Goal: Information Seeking & Learning: Learn about a topic

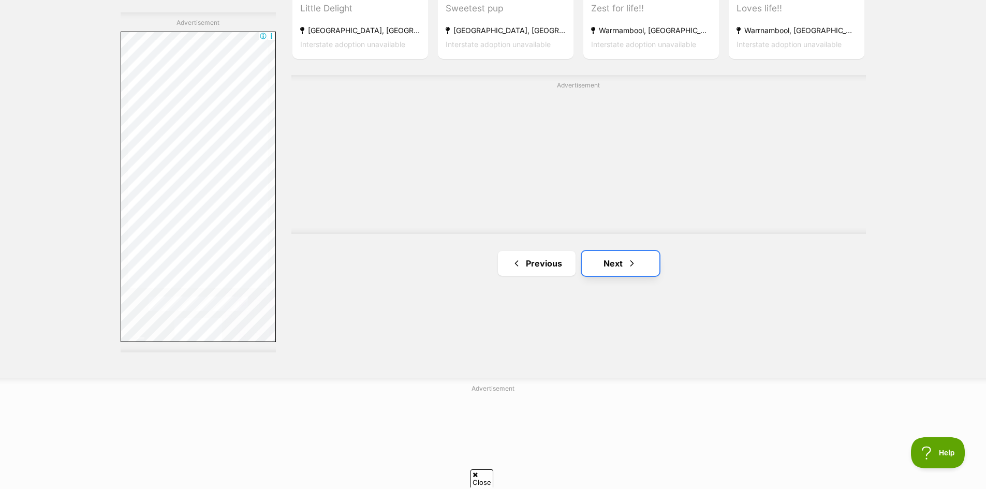
click at [610, 261] on link "Next" at bounding box center [621, 263] width 78 height 25
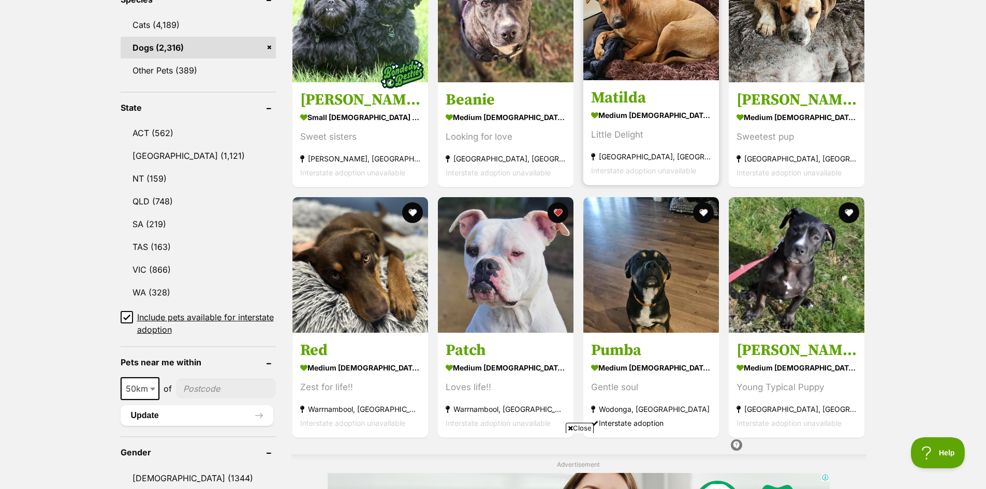
scroll to position [466, 0]
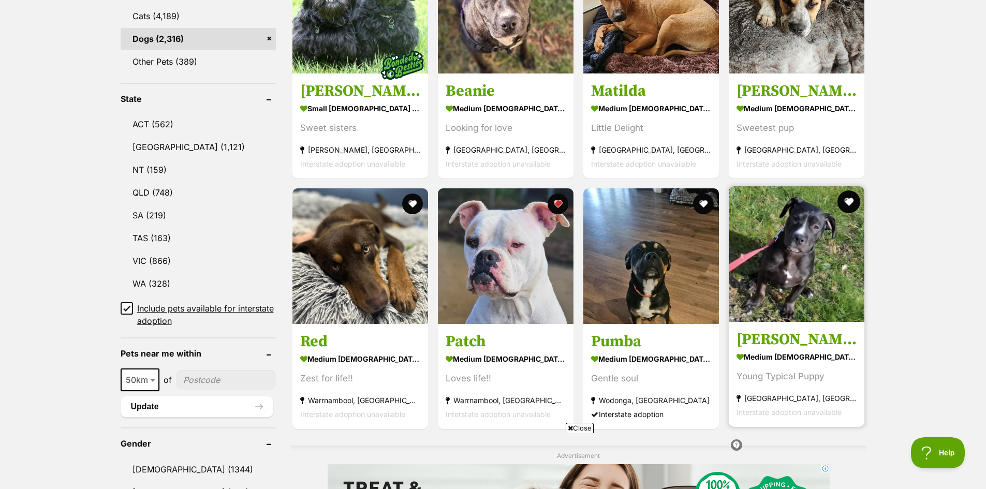
click at [850, 200] on button "favourite" at bounding box center [849, 201] width 23 height 23
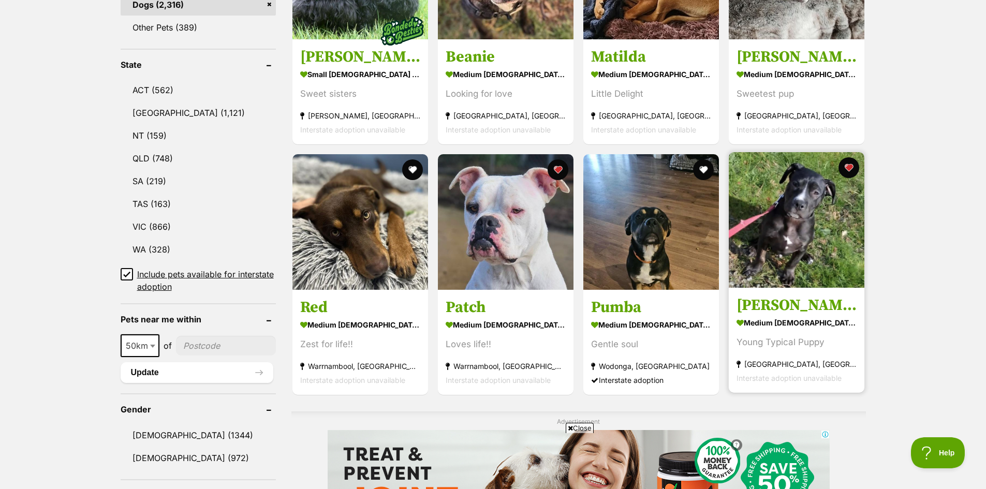
scroll to position [569, 0]
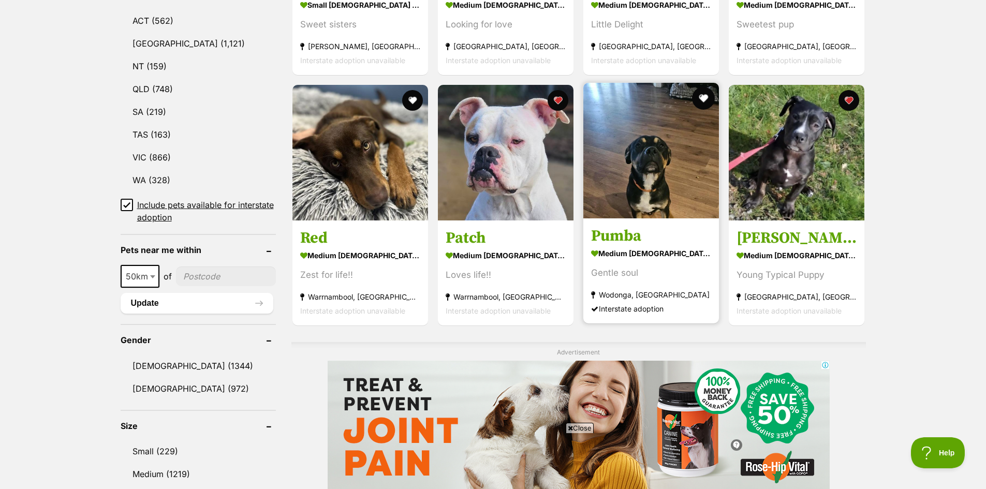
click at [701, 97] on button "favourite" at bounding box center [703, 98] width 23 height 23
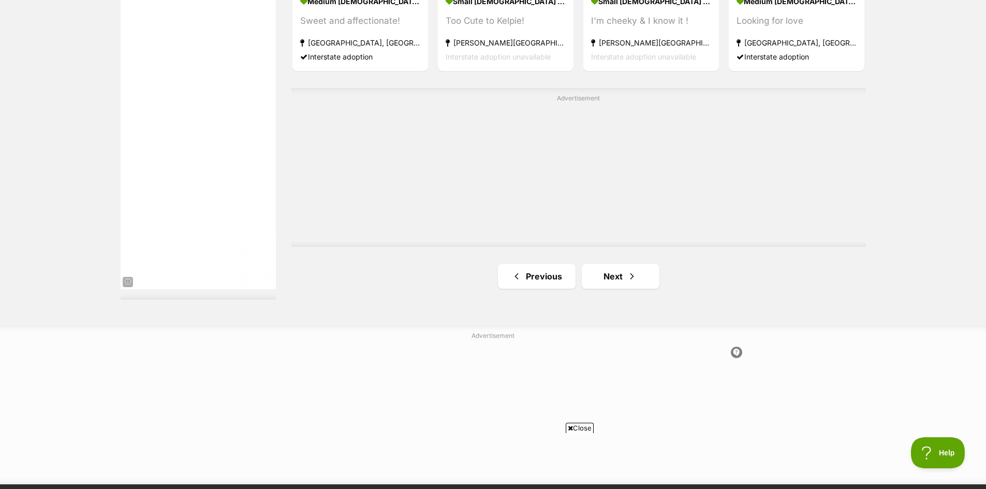
scroll to position [0, 0]
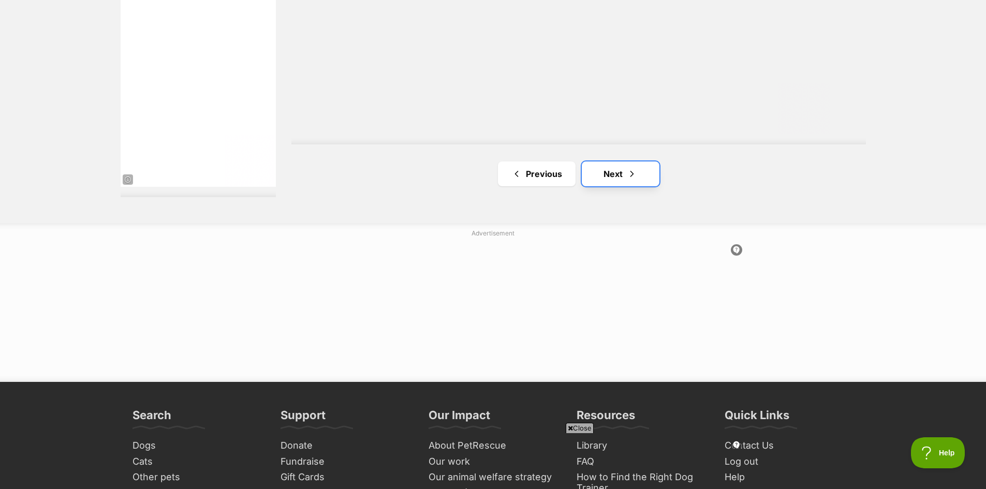
click at [625, 180] on link "Next" at bounding box center [621, 173] width 78 height 25
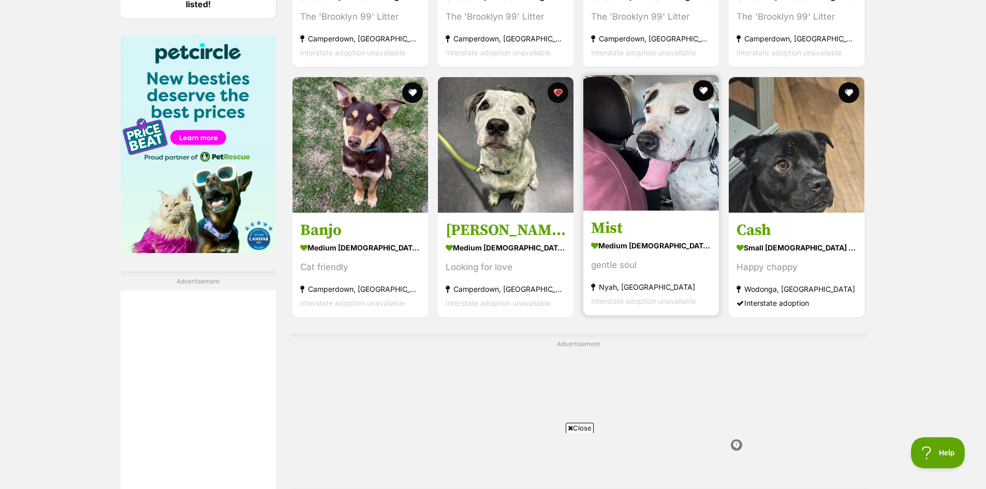
scroll to position [1604, 0]
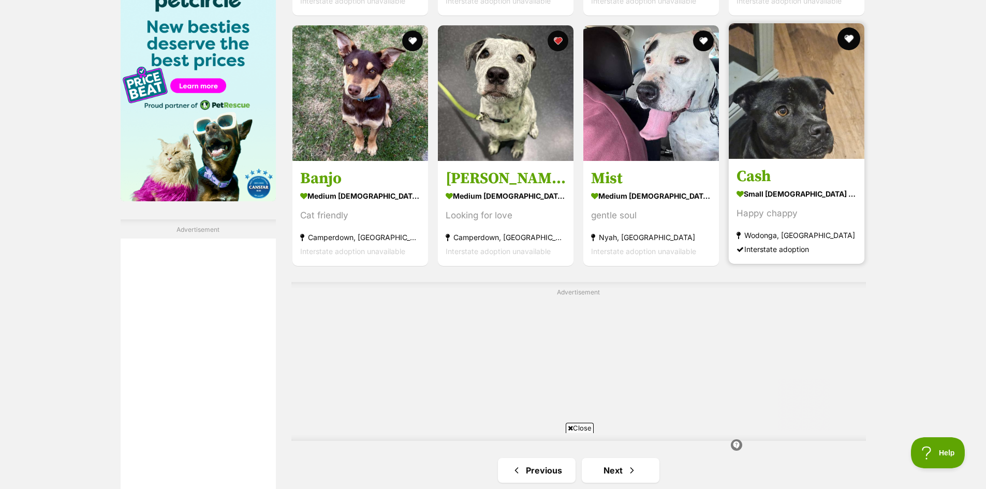
click at [845, 36] on button "favourite" at bounding box center [849, 38] width 23 height 23
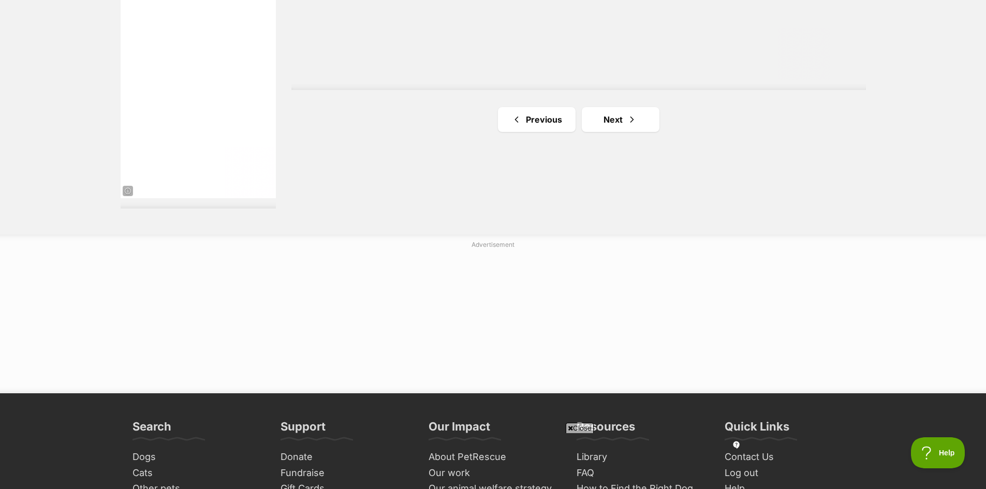
scroll to position [1966, 0]
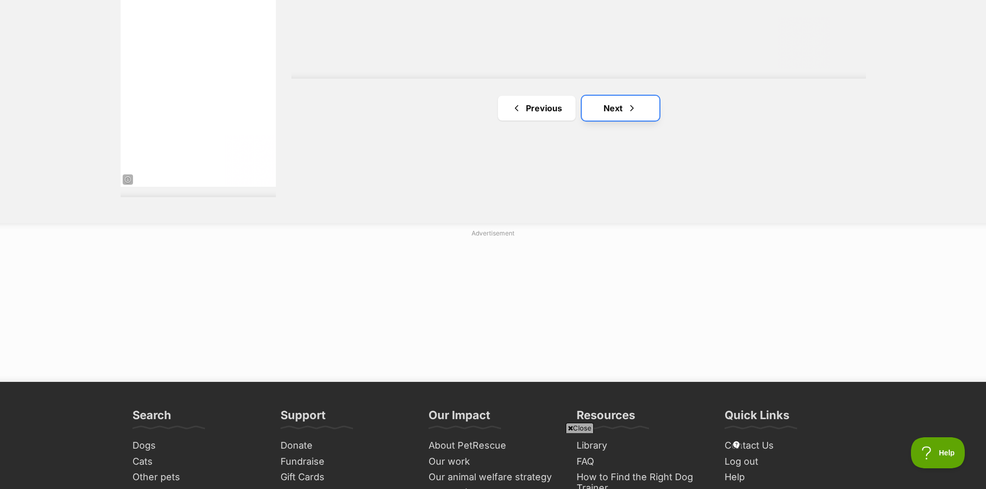
click at [615, 105] on link "Next" at bounding box center [621, 108] width 78 height 25
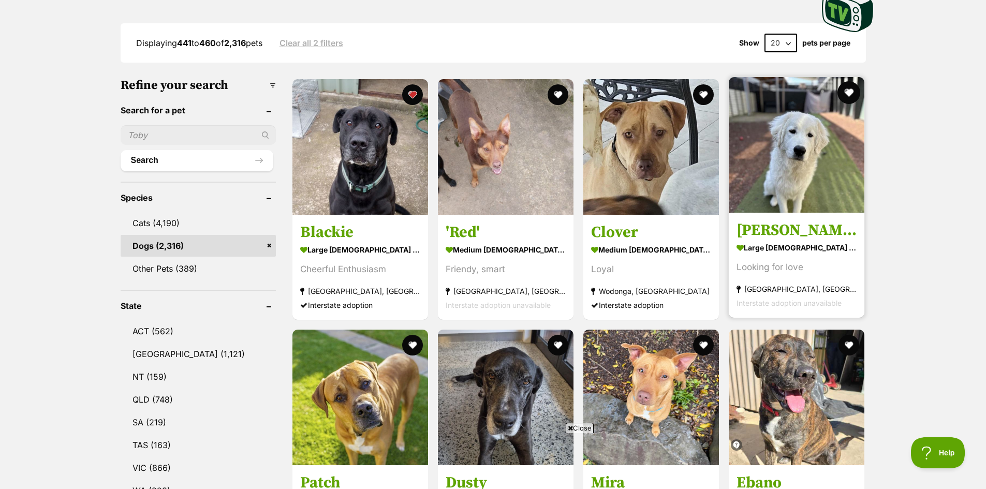
click at [848, 83] on button "favourite" at bounding box center [849, 92] width 23 height 23
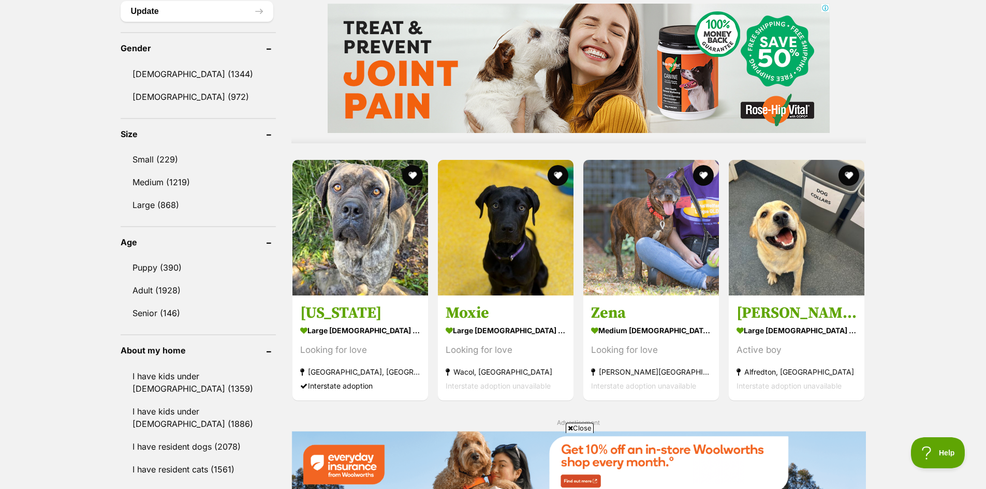
scroll to position [880, 0]
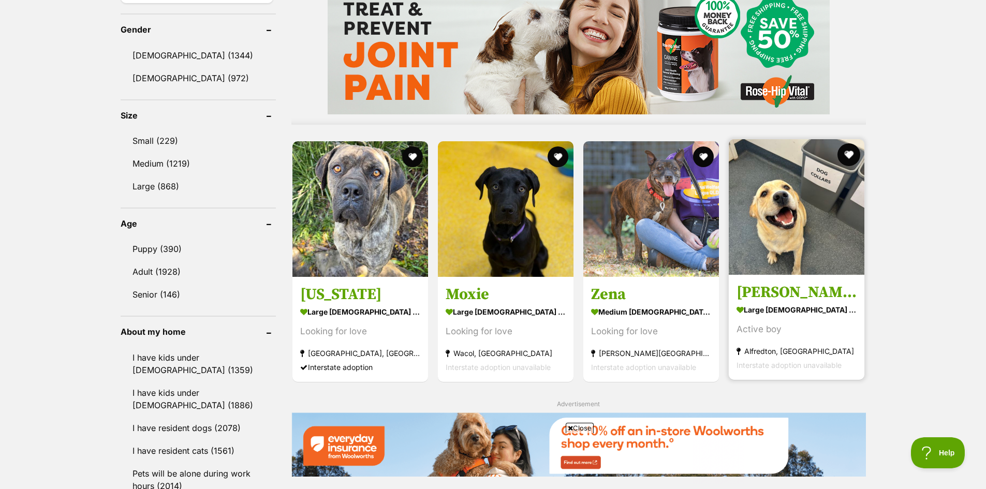
click at [854, 153] on button "favourite" at bounding box center [849, 154] width 23 height 23
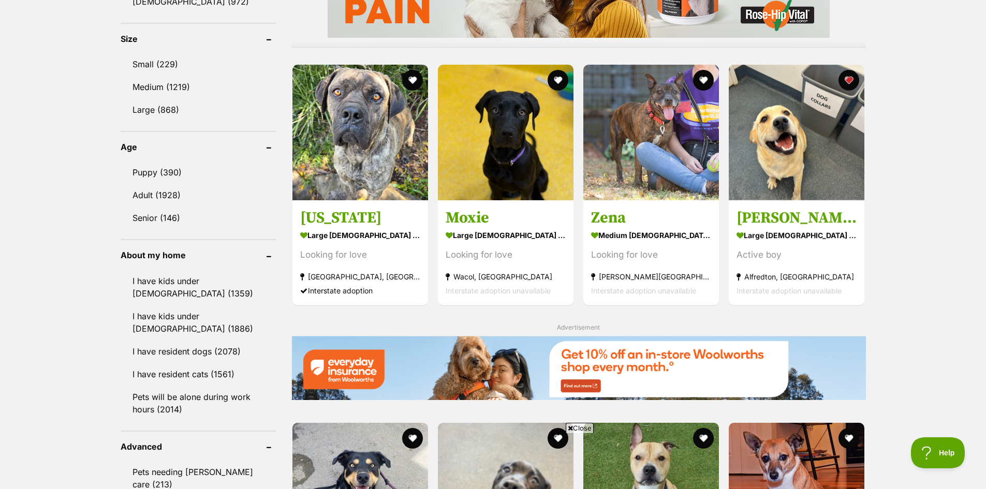
scroll to position [931, 0]
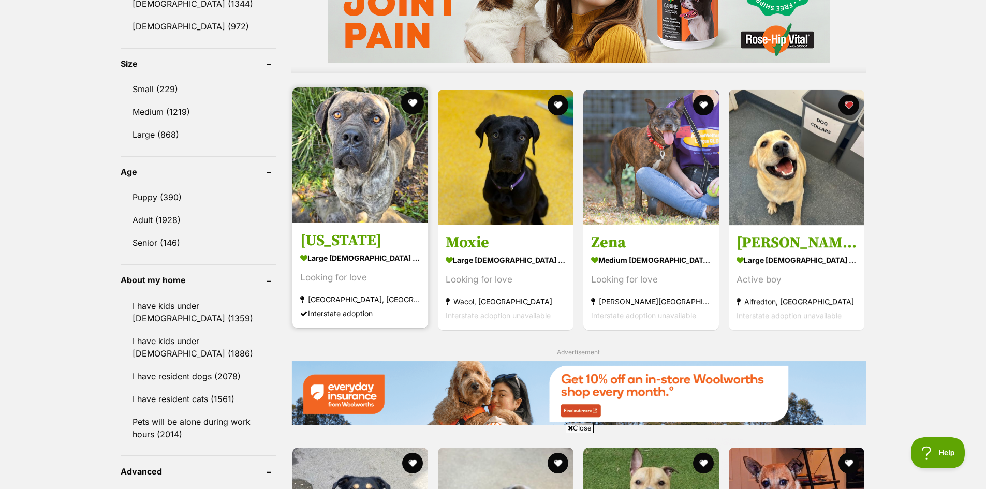
click at [411, 98] on button "favourite" at bounding box center [412, 103] width 23 height 23
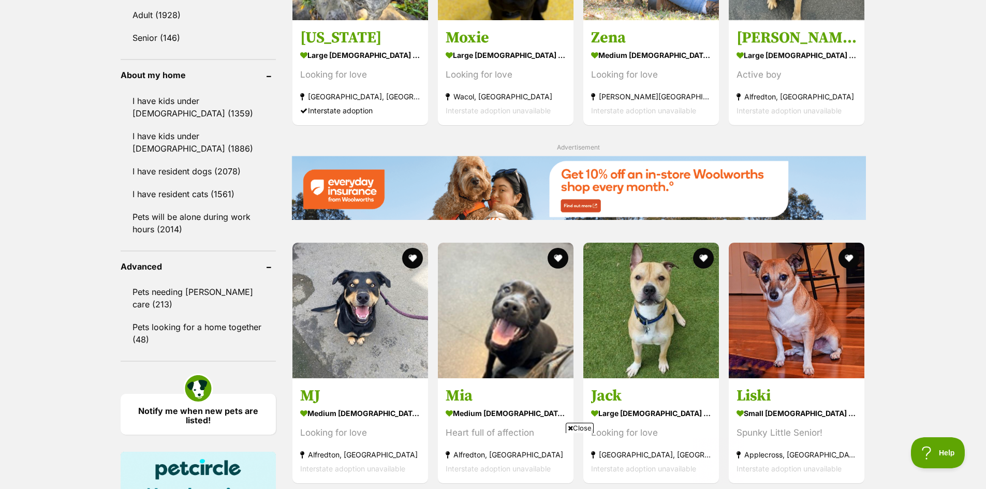
scroll to position [1242, 0]
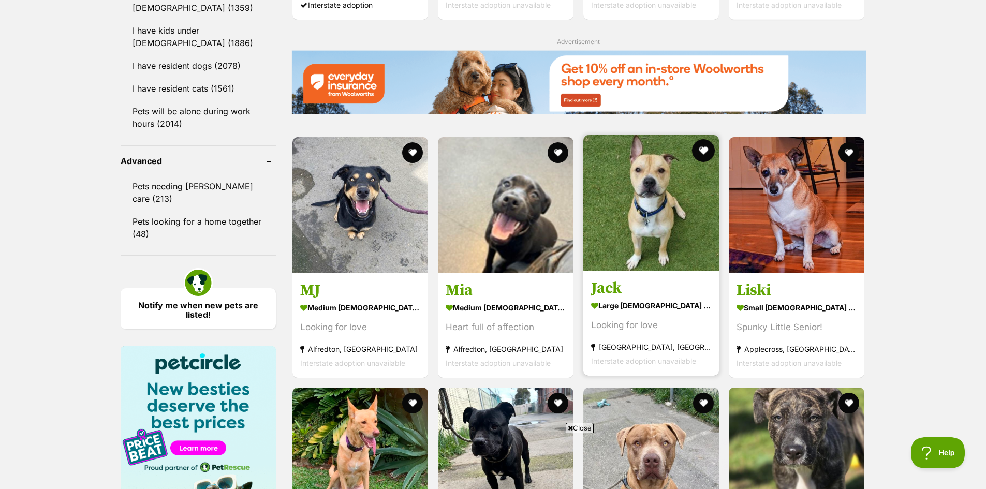
click at [705, 148] on button "favourite" at bounding box center [703, 150] width 23 height 23
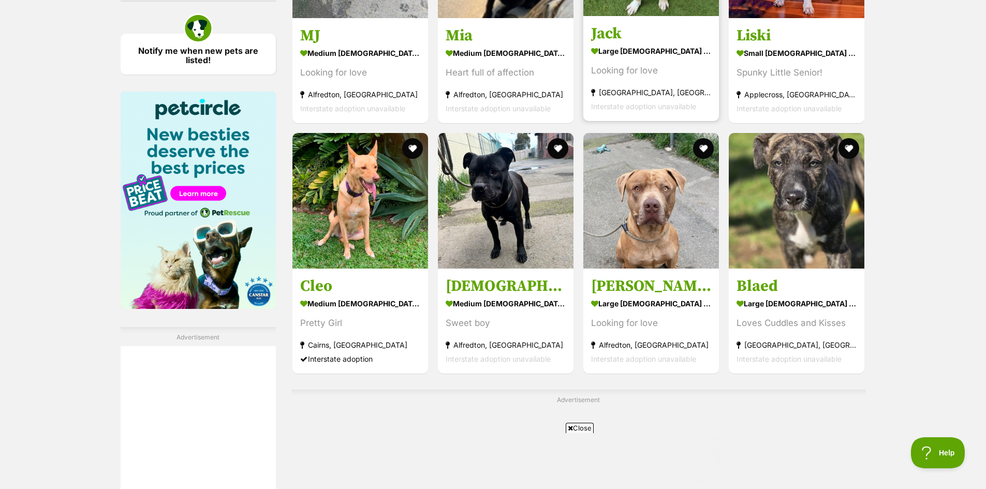
scroll to position [1500, 0]
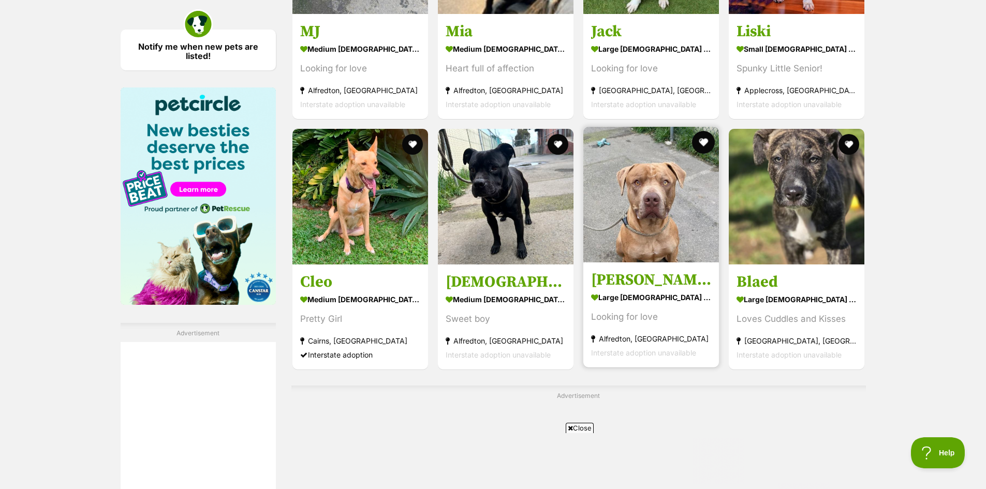
click at [702, 142] on button "favourite" at bounding box center [703, 142] width 23 height 23
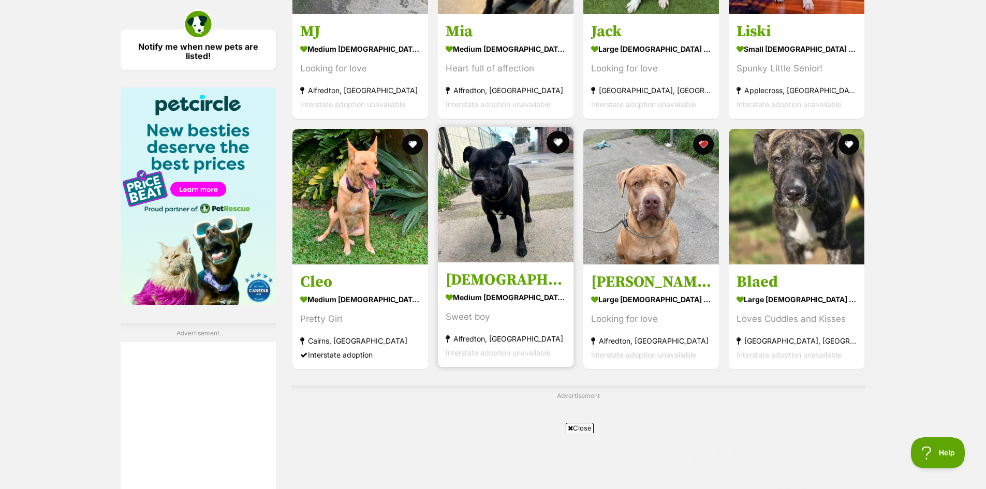
click at [562, 138] on button "favourite" at bounding box center [557, 142] width 23 height 23
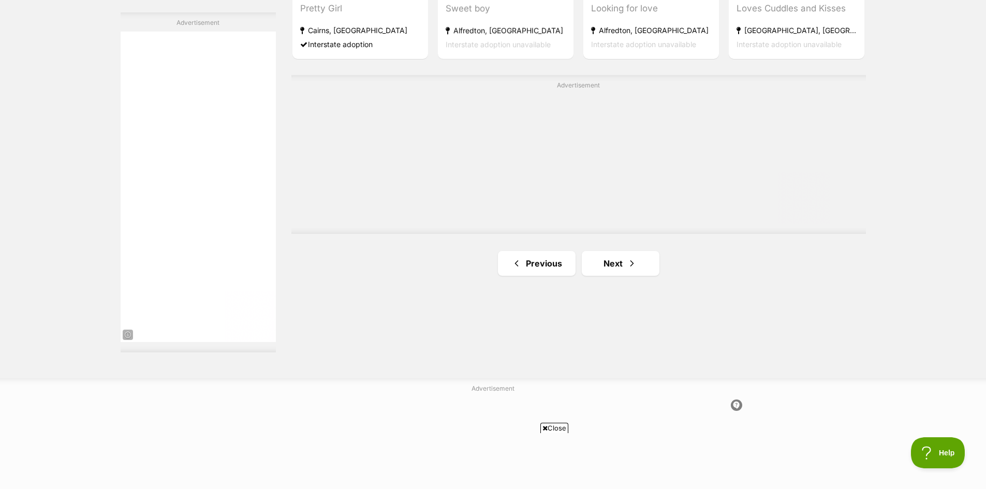
scroll to position [0, 0]
click at [616, 266] on link "Next" at bounding box center [621, 263] width 78 height 25
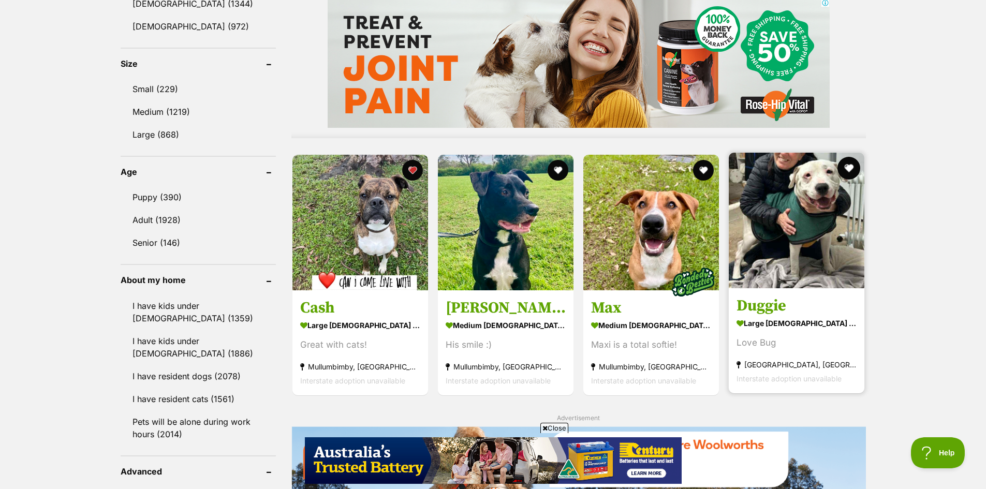
click at [842, 166] on button "favourite" at bounding box center [849, 168] width 23 height 23
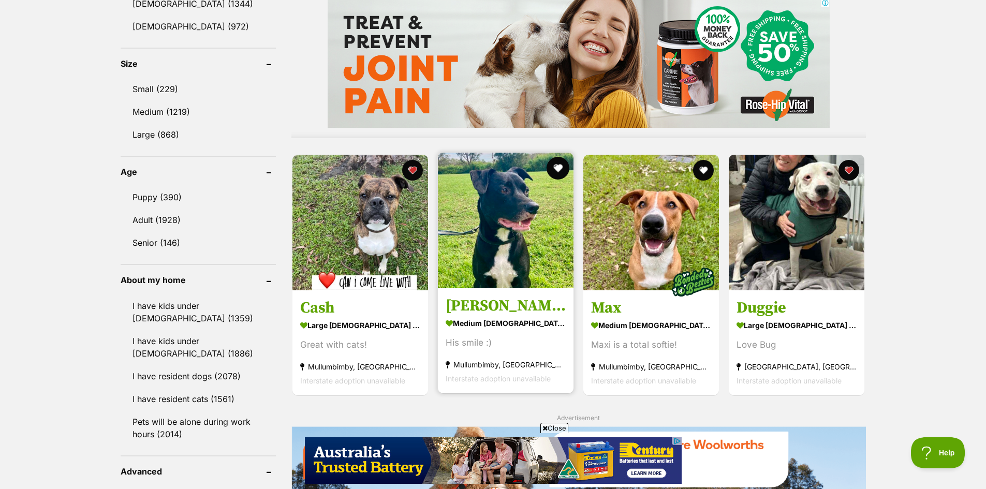
click at [556, 163] on button "favourite" at bounding box center [557, 168] width 23 height 23
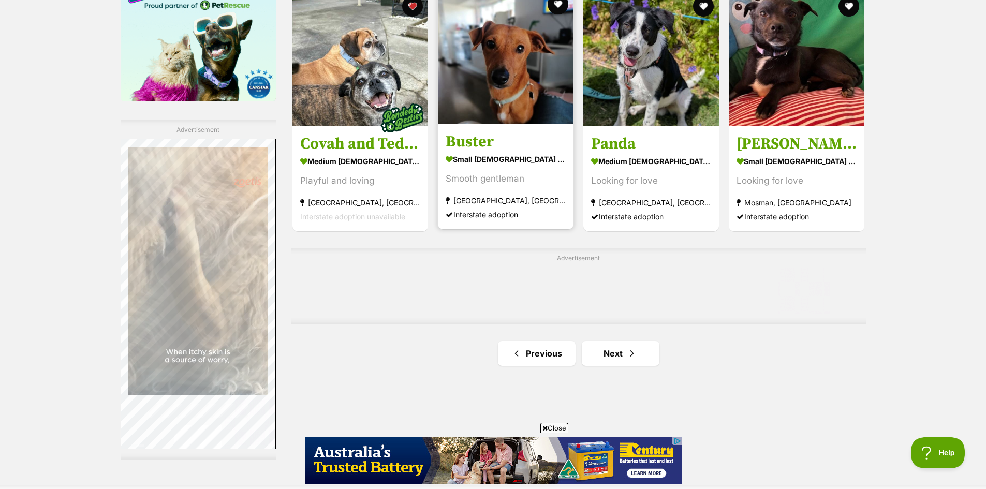
scroll to position [1707, 0]
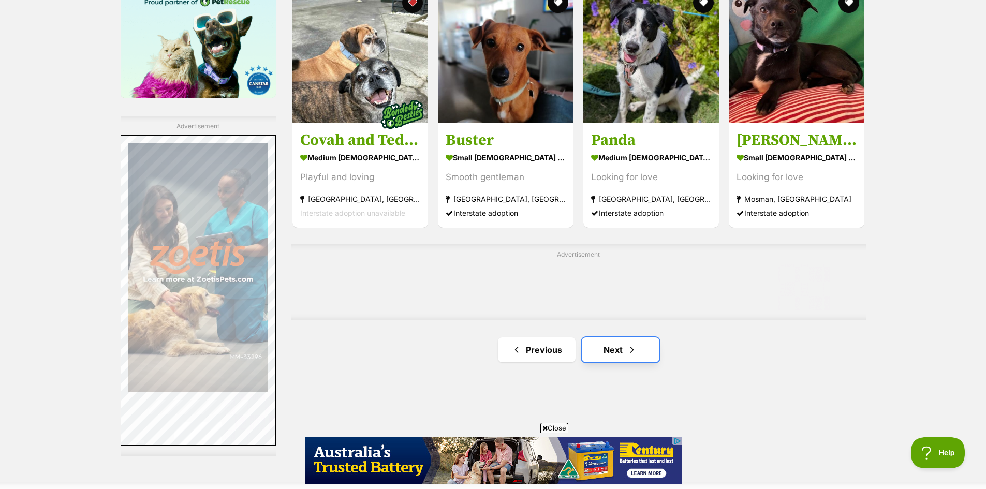
click at [609, 346] on link "Next" at bounding box center [621, 349] width 78 height 25
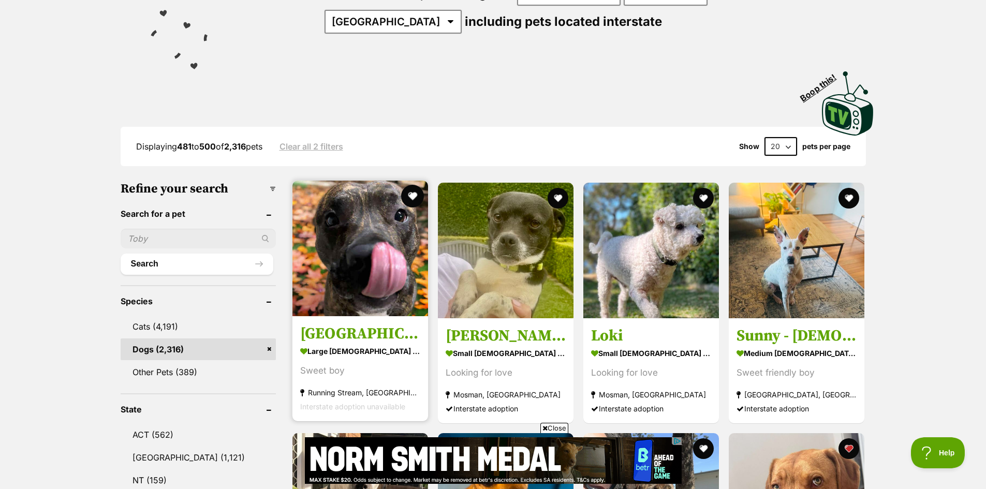
click at [410, 192] on button "favourite" at bounding box center [412, 196] width 23 height 23
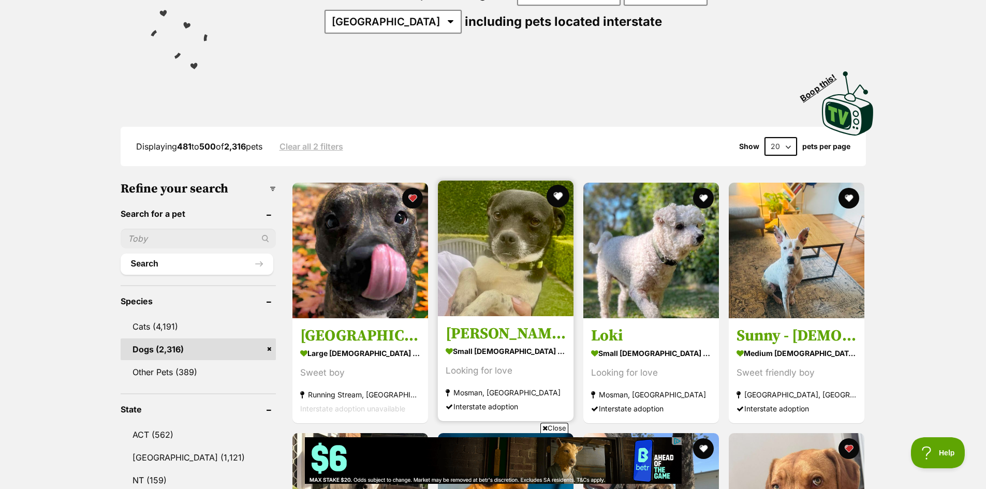
click at [560, 188] on button "favourite" at bounding box center [557, 196] width 23 height 23
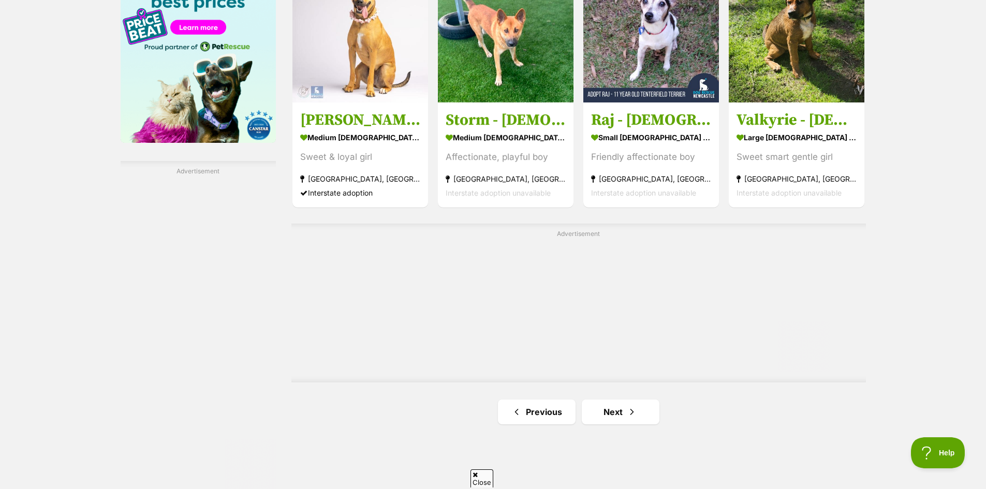
scroll to position [1759, 0]
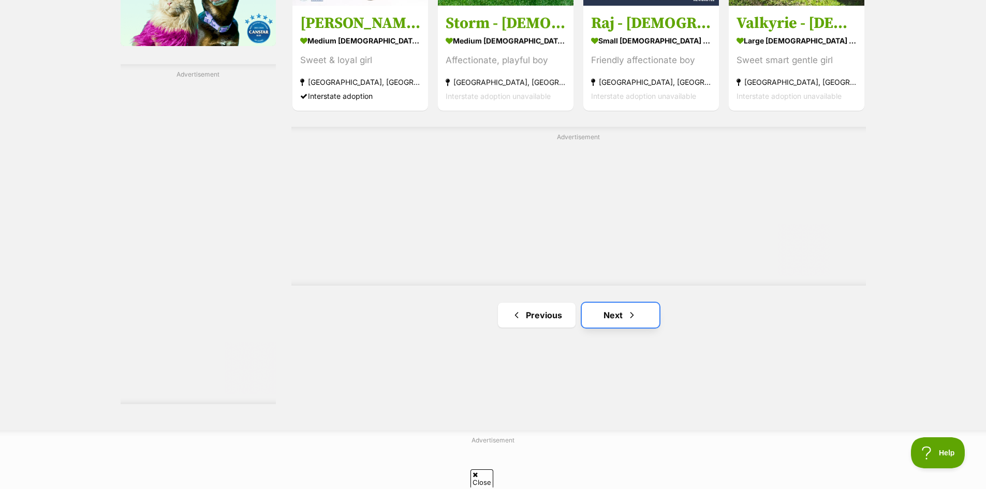
click at [616, 317] on link "Next" at bounding box center [621, 315] width 78 height 25
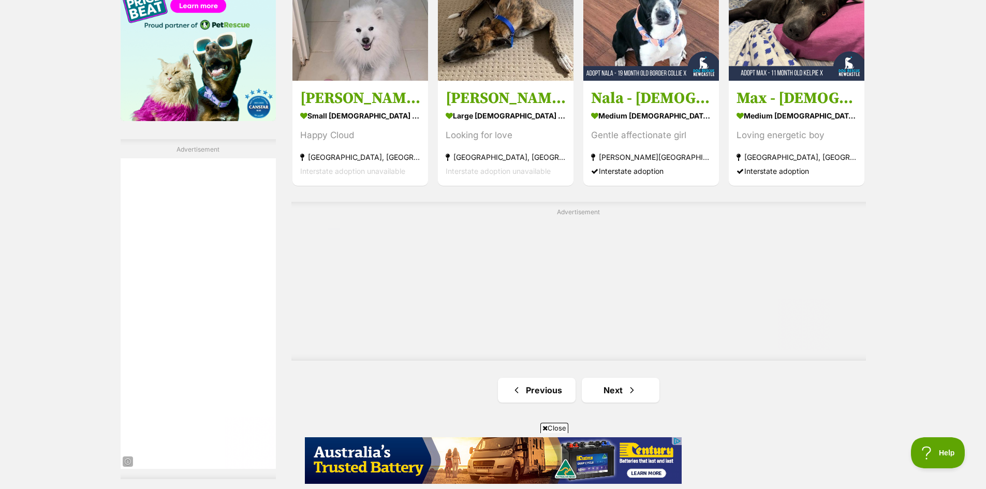
scroll to position [1707, 0]
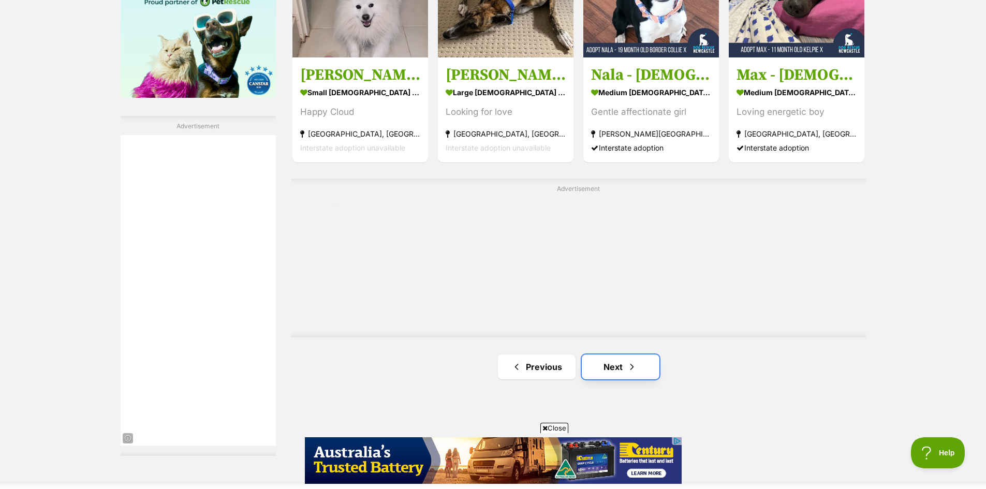
click at [614, 367] on link "Next" at bounding box center [621, 366] width 78 height 25
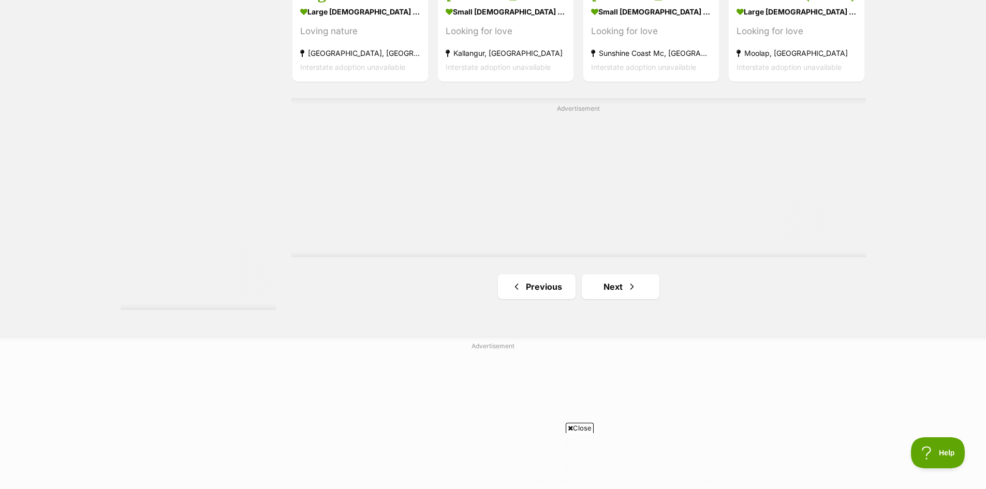
scroll to position [1863, 0]
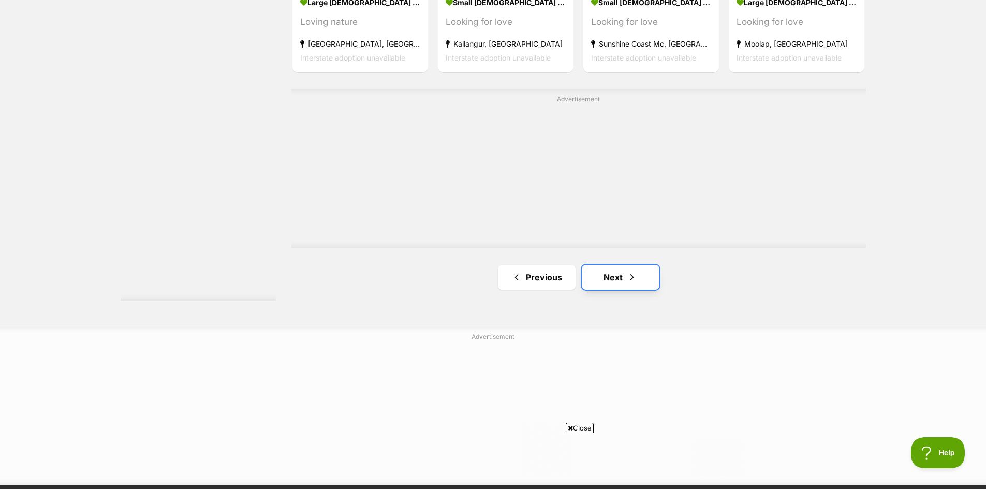
click at [619, 272] on link "Next" at bounding box center [621, 277] width 78 height 25
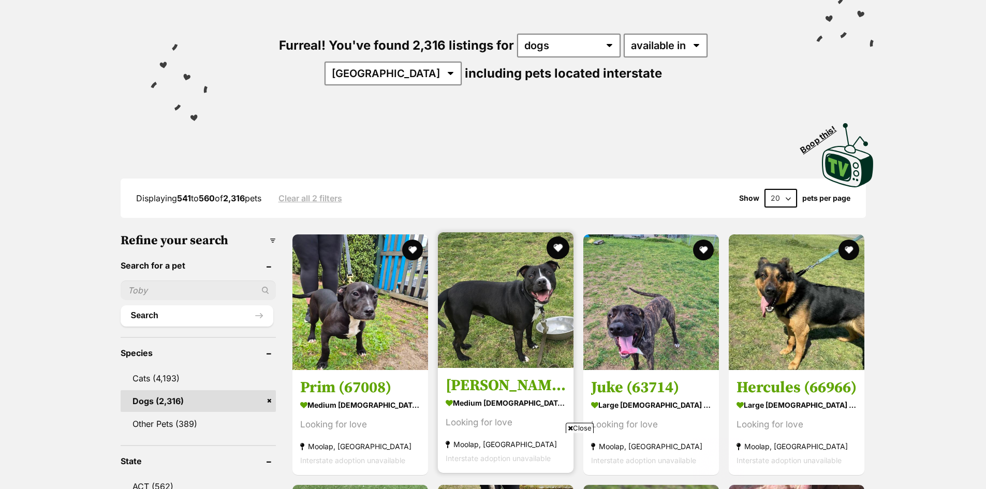
click at [556, 244] on button "favourite" at bounding box center [557, 247] width 23 height 23
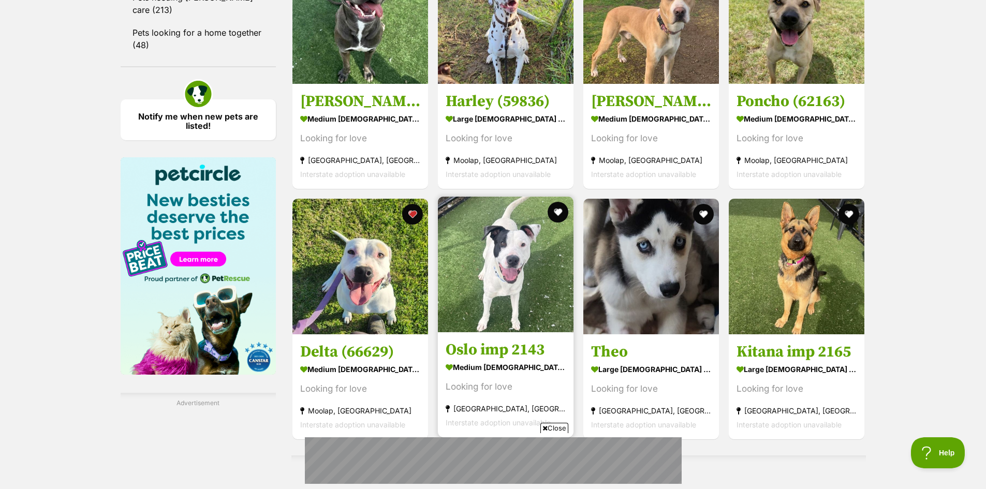
scroll to position [1449, 0]
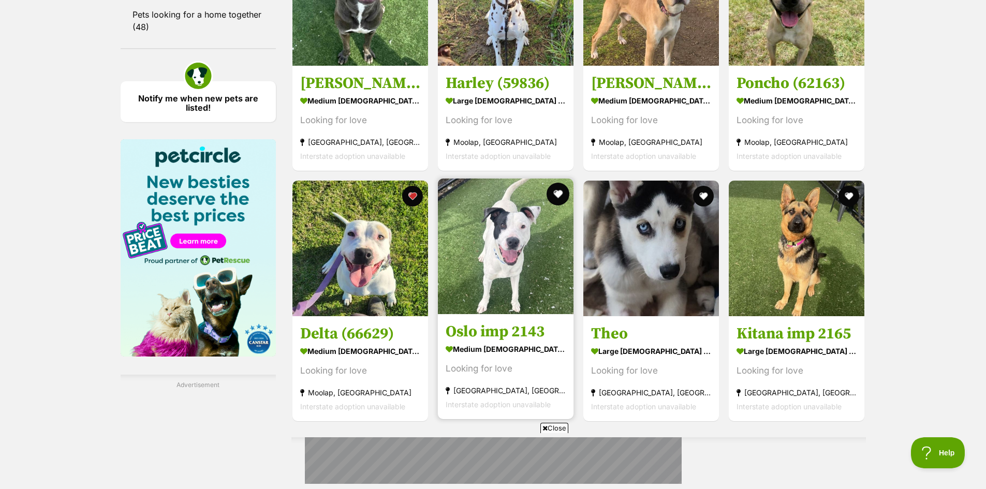
click at [558, 188] on button "favourite" at bounding box center [557, 194] width 23 height 23
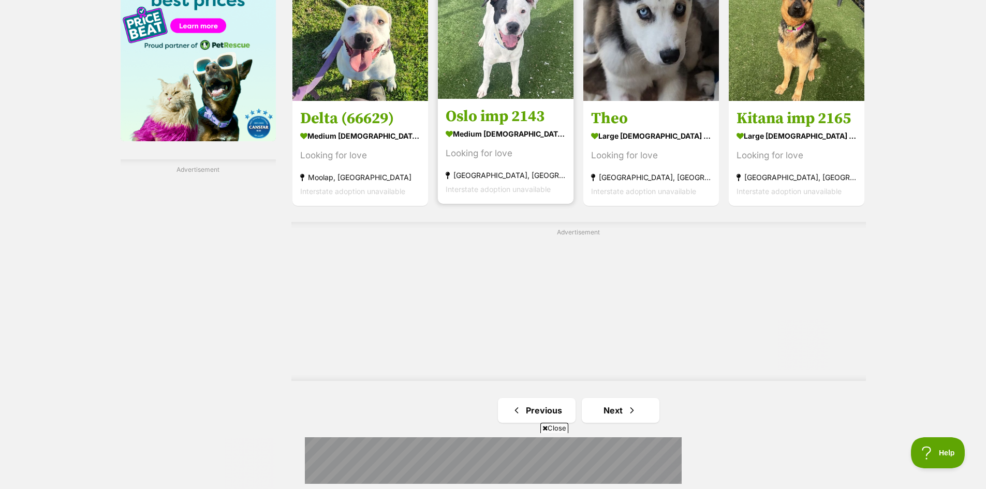
scroll to position [1759, 0]
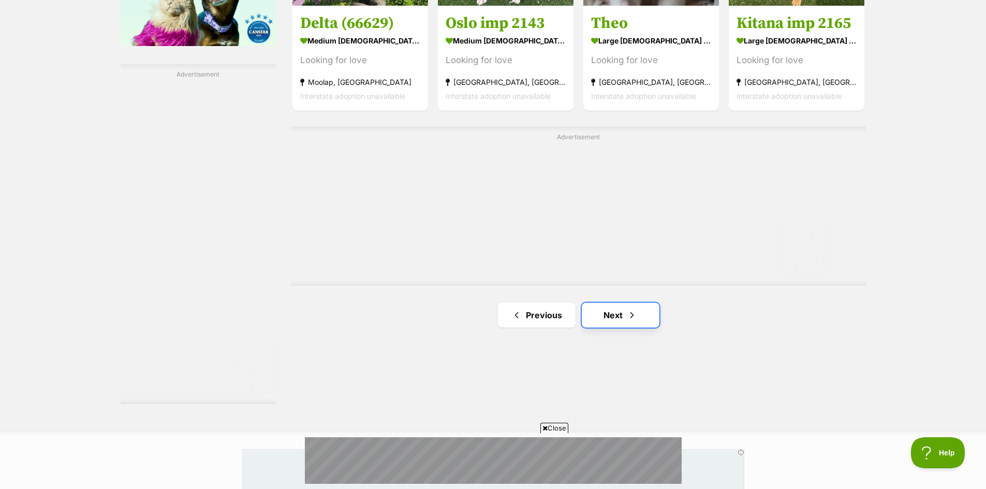
click at [612, 317] on link "Next" at bounding box center [621, 315] width 78 height 25
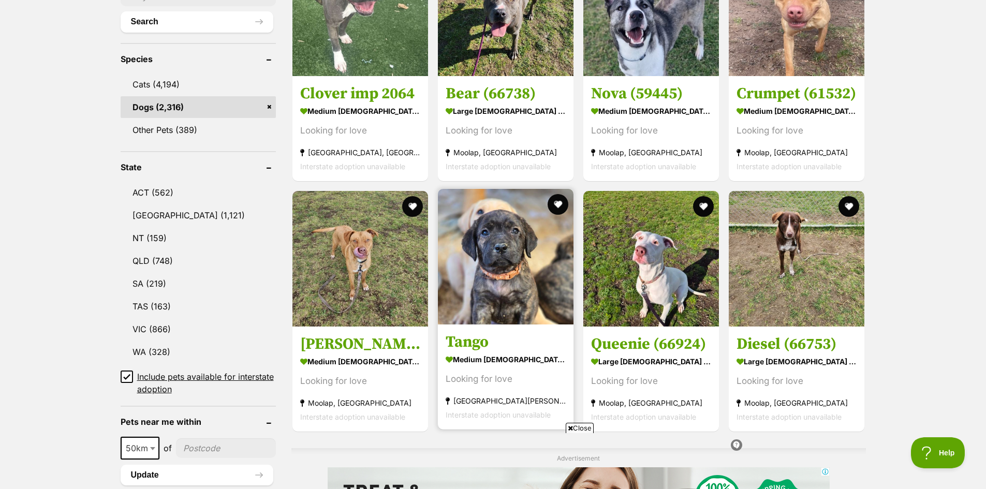
scroll to position [414, 0]
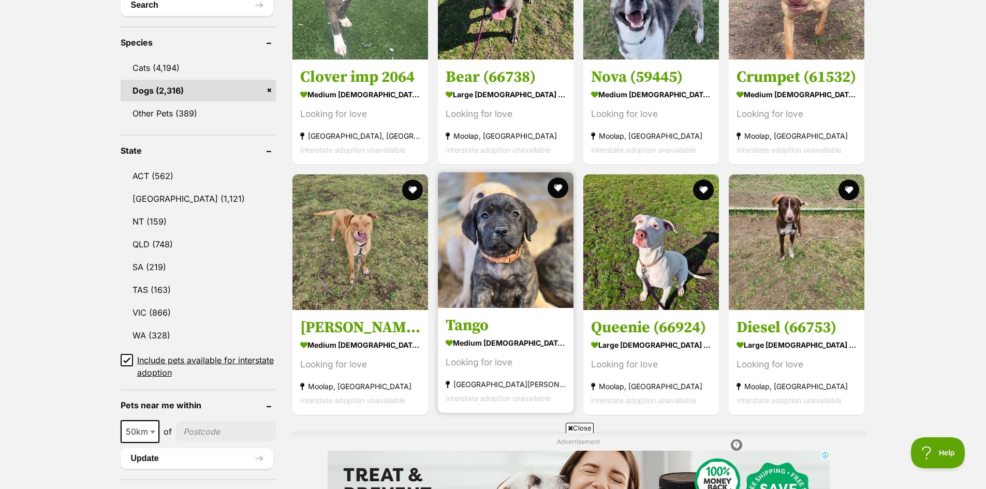
click at [571, 188] on img at bounding box center [506, 240] width 136 height 136
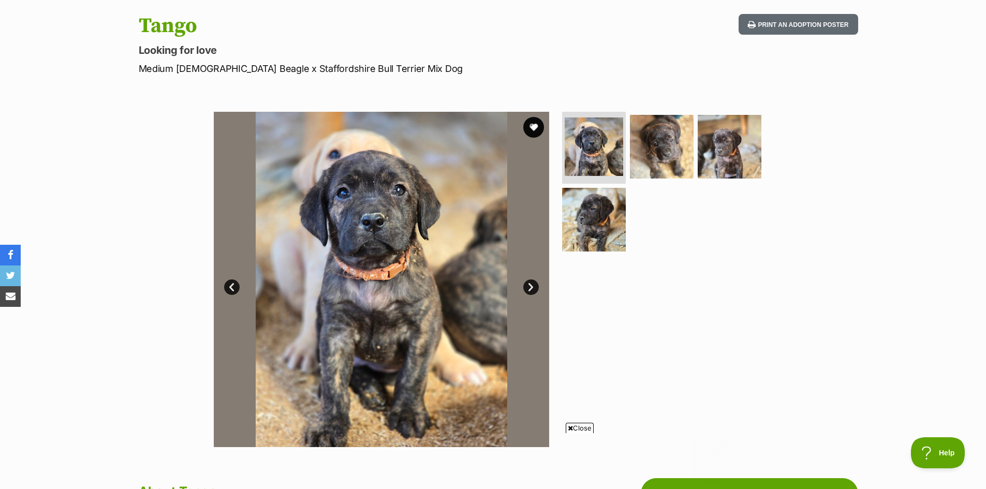
click at [531, 289] on link "Next" at bounding box center [531, 287] width 16 height 16
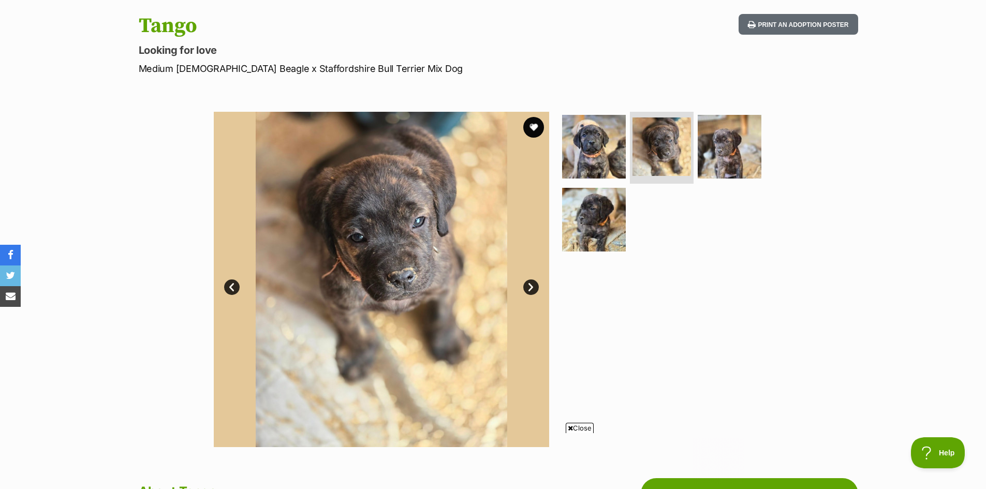
click at [531, 289] on link "Next" at bounding box center [531, 287] width 16 height 16
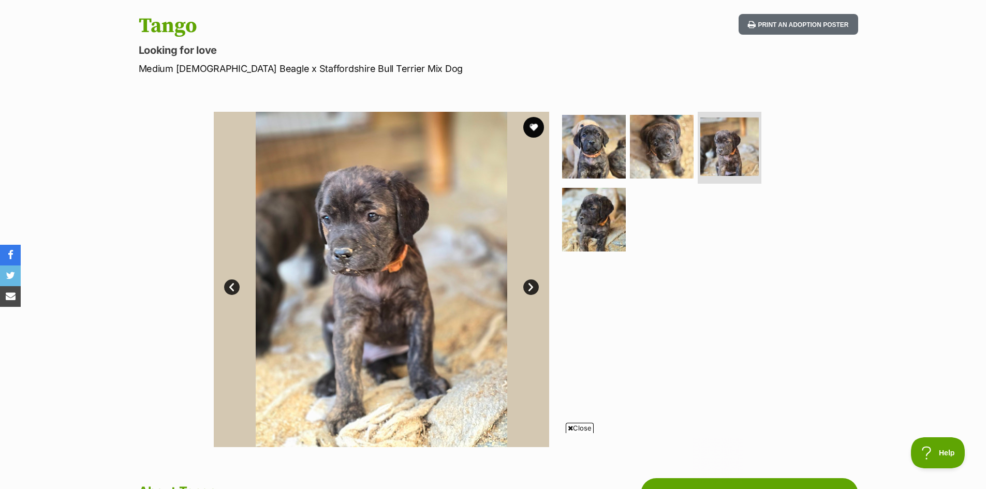
click at [531, 289] on link "Next" at bounding box center [531, 287] width 16 height 16
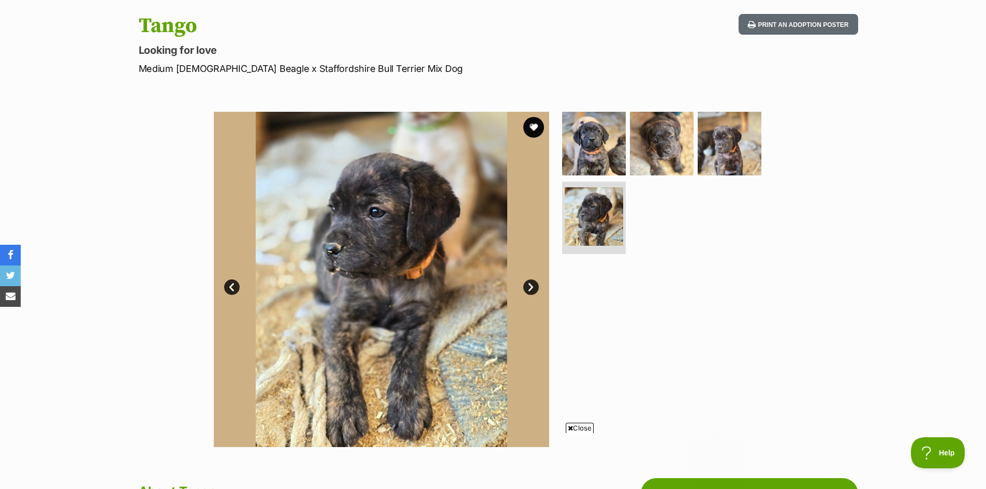
click at [531, 288] on link "Next" at bounding box center [531, 287] width 16 height 16
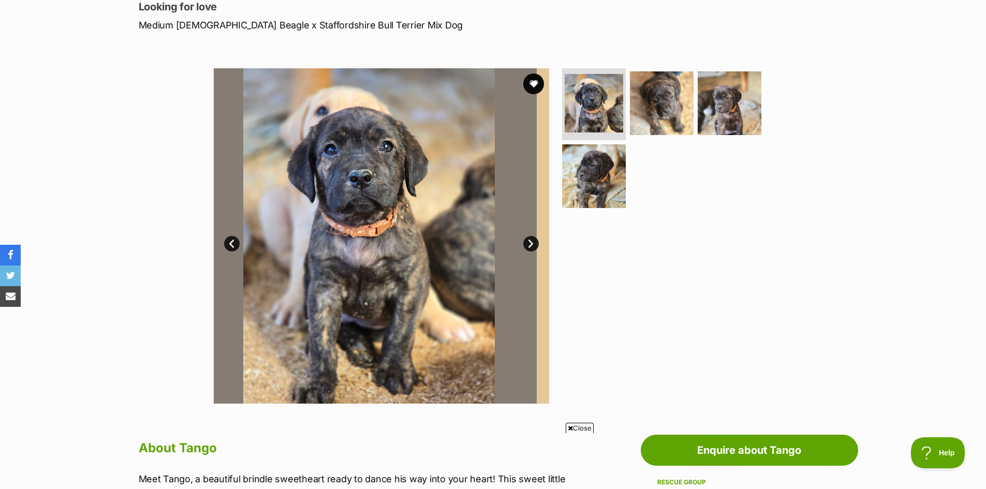
scroll to position [207, 0]
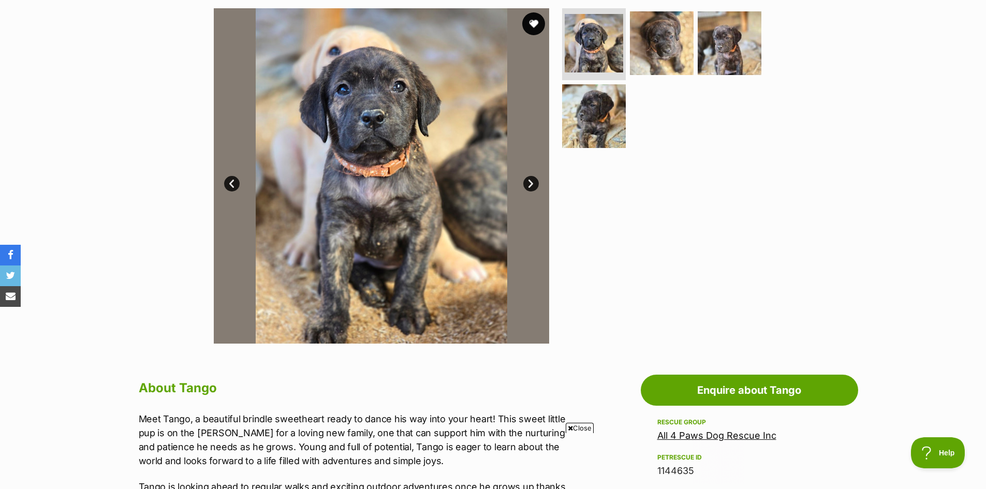
click at [533, 21] on button "favourite" at bounding box center [533, 23] width 23 height 23
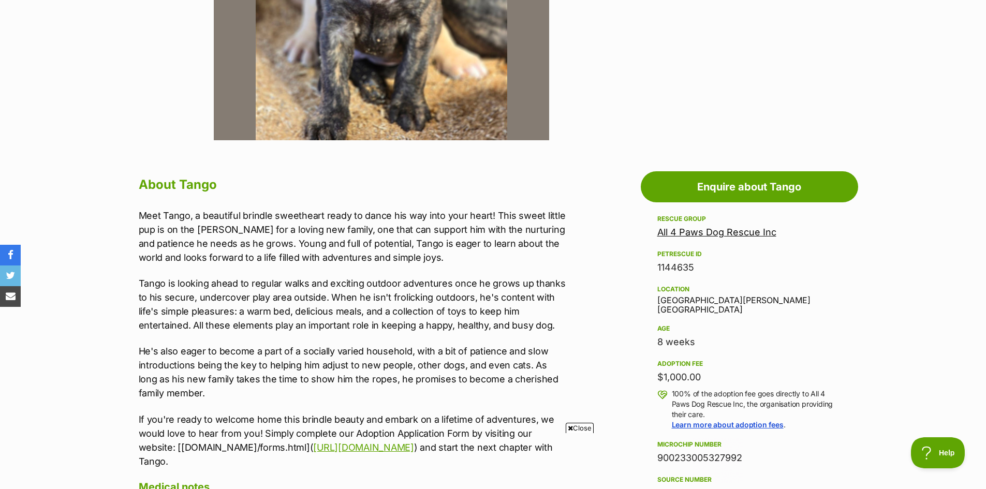
scroll to position [414, 0]
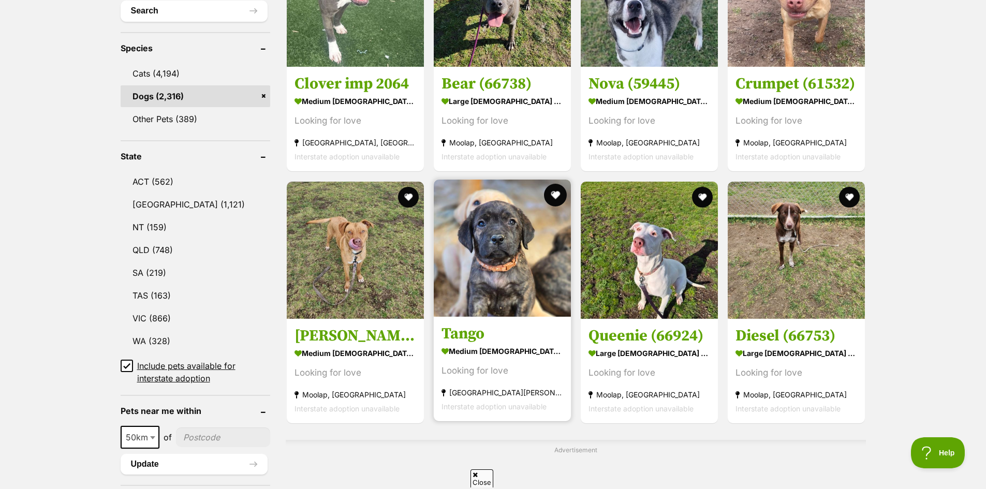
click at [556, 189] on button "favourite" at bounding box center [555, 195] width 23 height 23
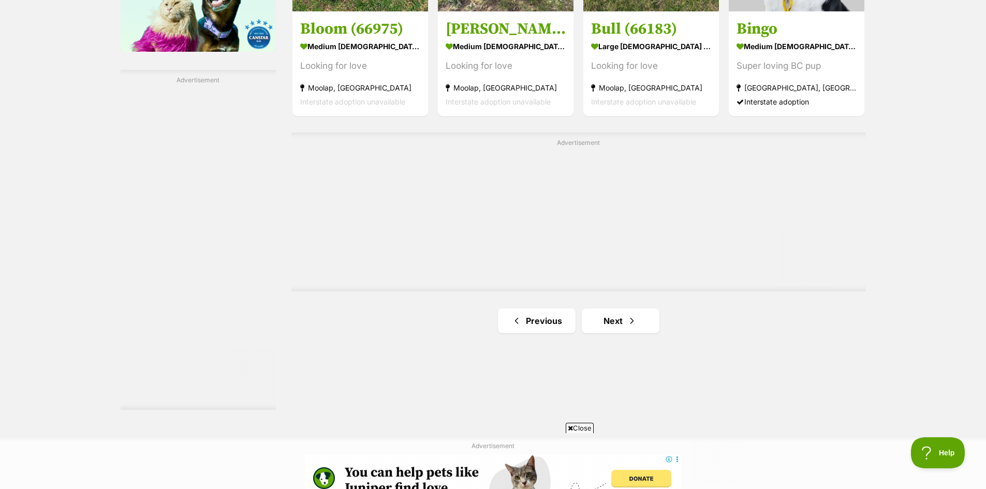
scroll to position [1805, 0]
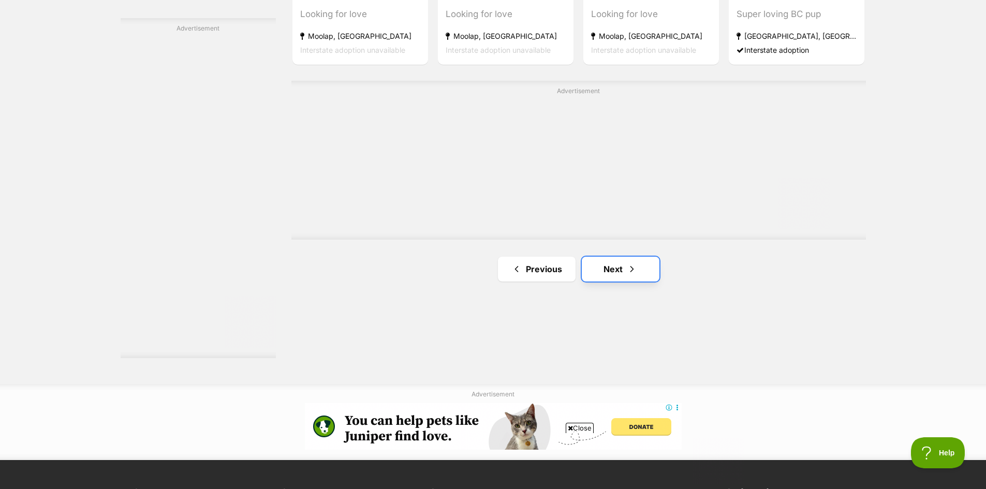
click at [617, 267] on link "Next" at bounding box center [621, 269] width 78 height 25
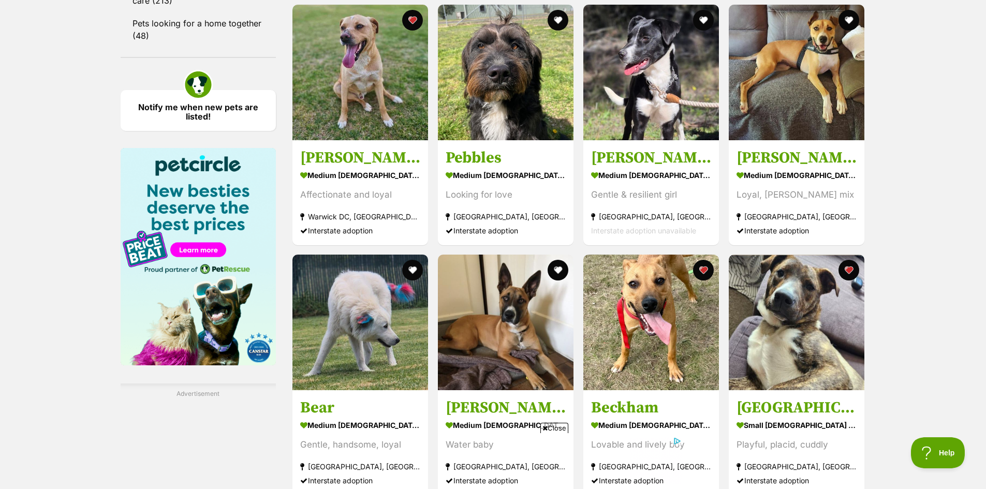
scroll to position [1500, 0]
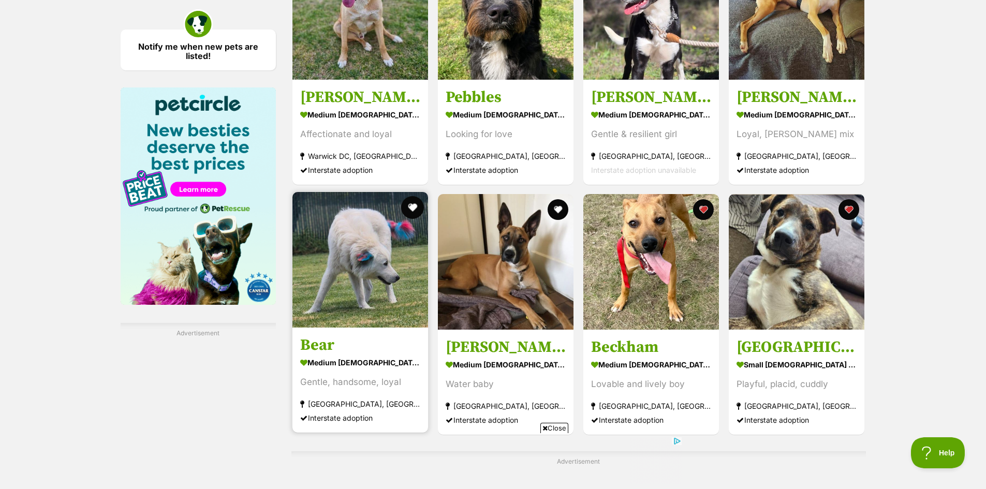
click at [414, 206] on button "favourite" at bounding box center [412, 207] width 23 height 23
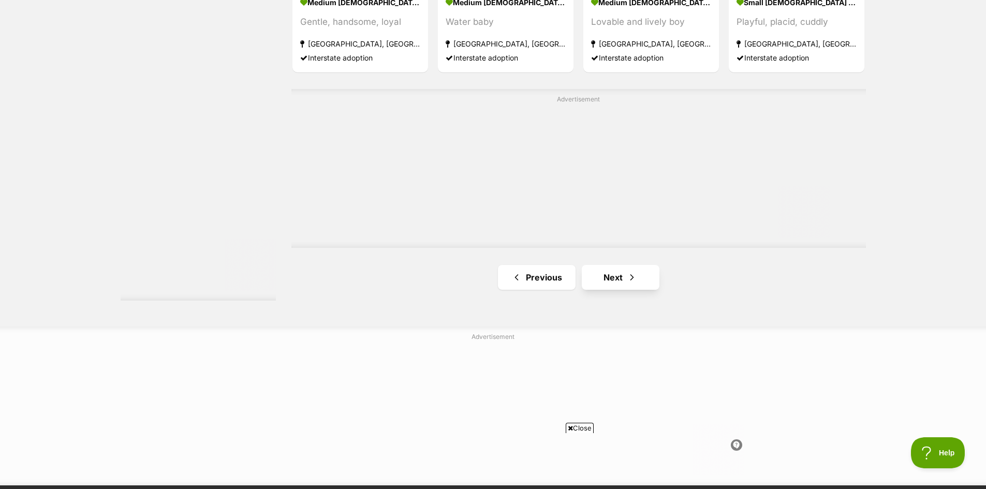
scroll to position [0, 0]
click at [610, 275] on link "Next" at bounding box center [621, 277] width 78 height 25
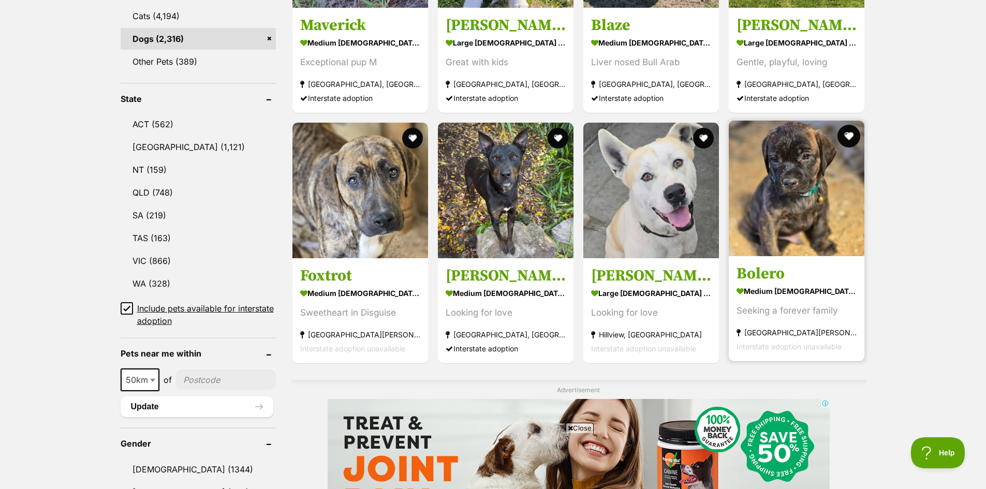
click at [850, 129] on button "favourite" at bounding box center [849, 136] width 23 height 23
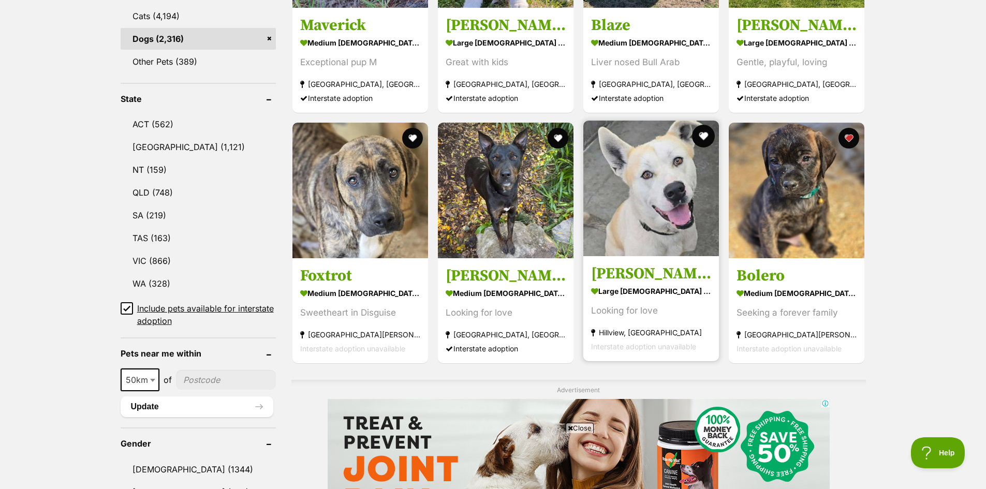
click at [709, 134] on button "favourite" at bounding box center [703, 136] width 23 height 23
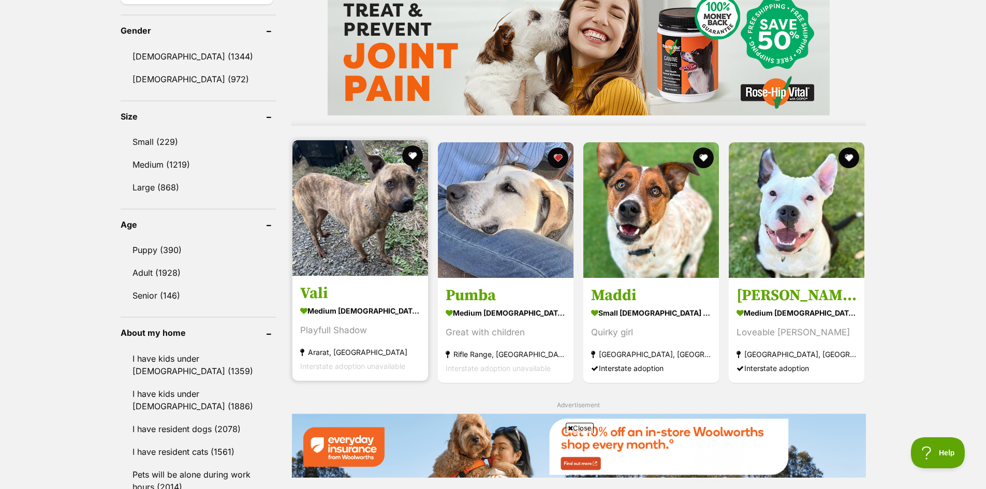
scroll to position [880, 0]
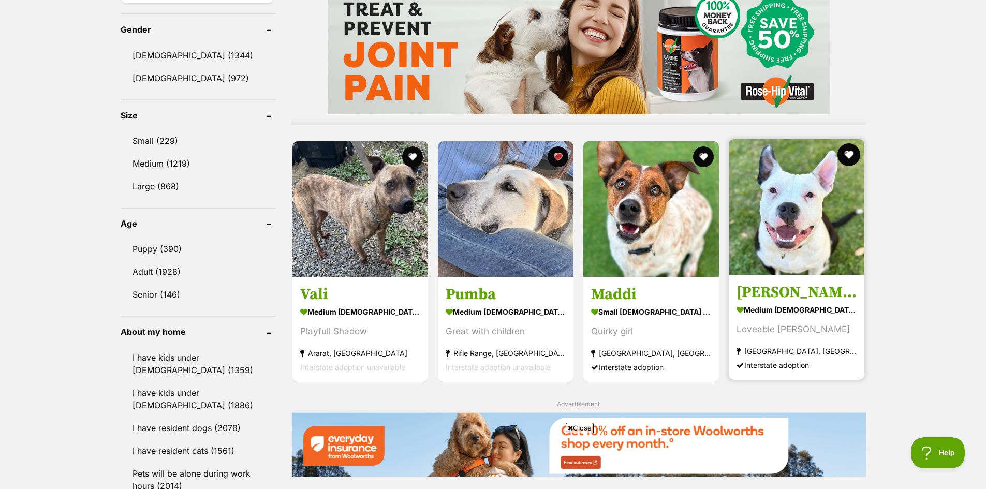
click at [846, 150] on button "favourite" at bounding box center [849, 154] width 23 height 23
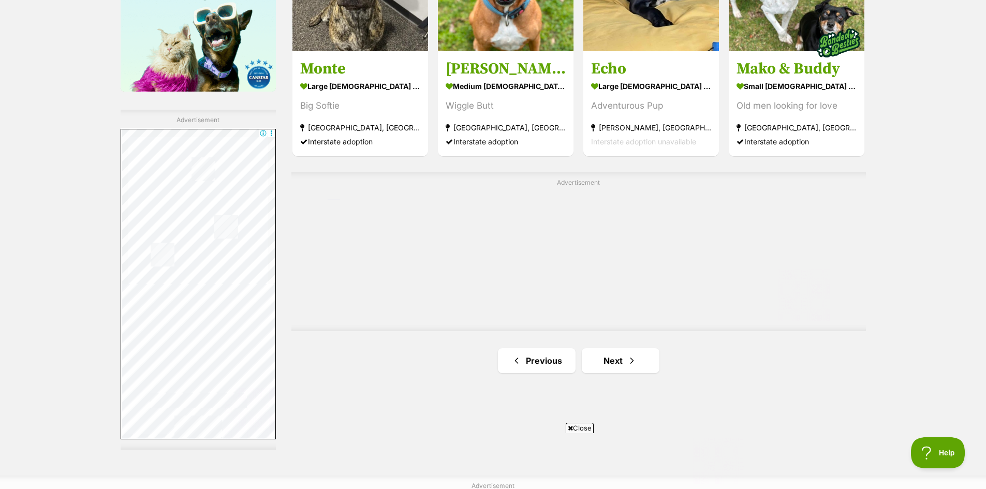
scroll to position [1811, 0]
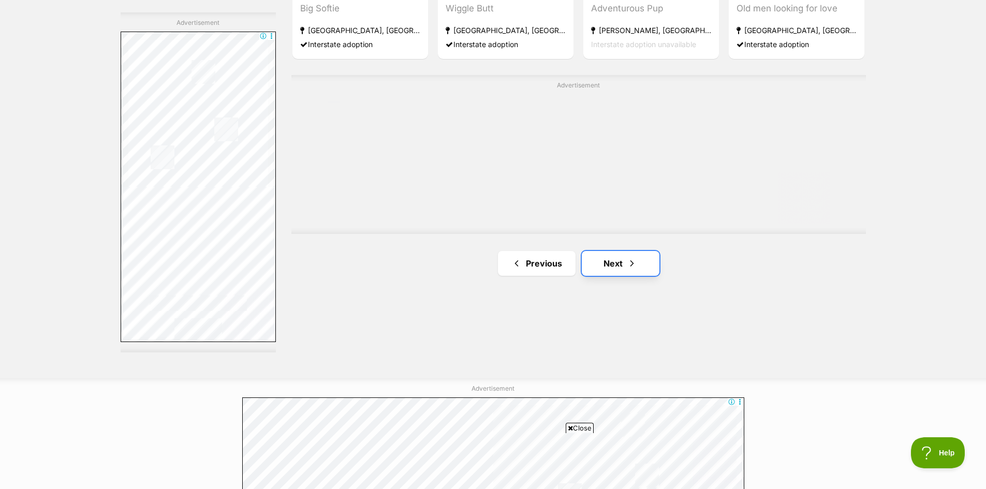
click at [609, 260] on link "Next" at bounding box center [621, 263] width 78 height 25
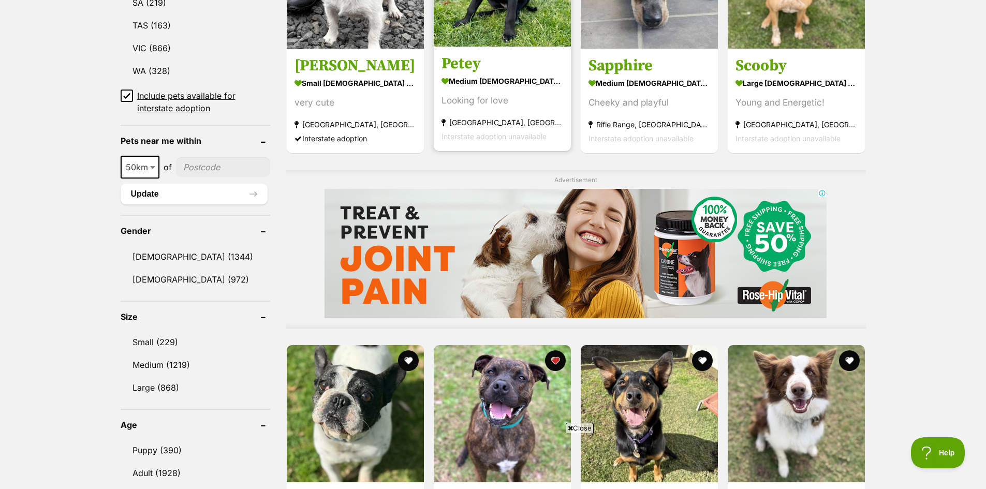
scroll to position [828, 0]
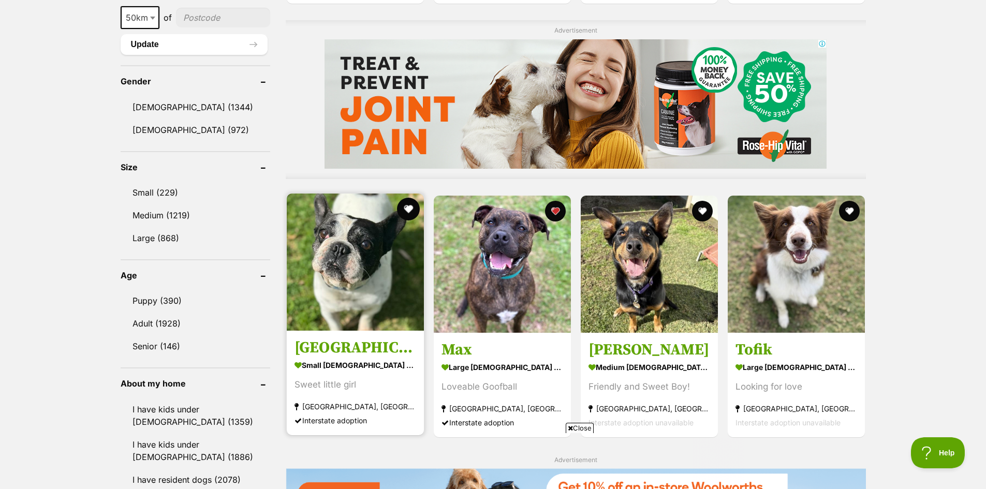
click at [404, 205] on button "favourite" at bounding box center [408, 209] width 23 height 23
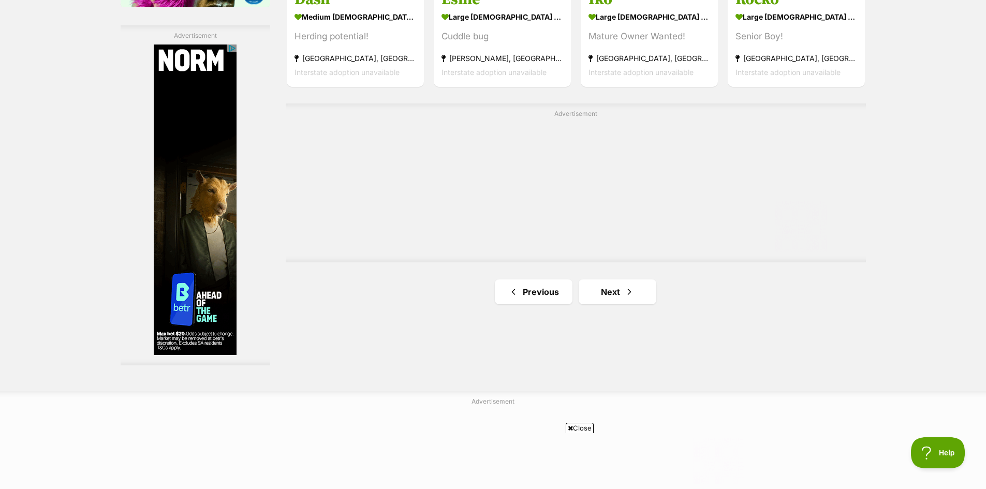
scroll to position [1811, 0]
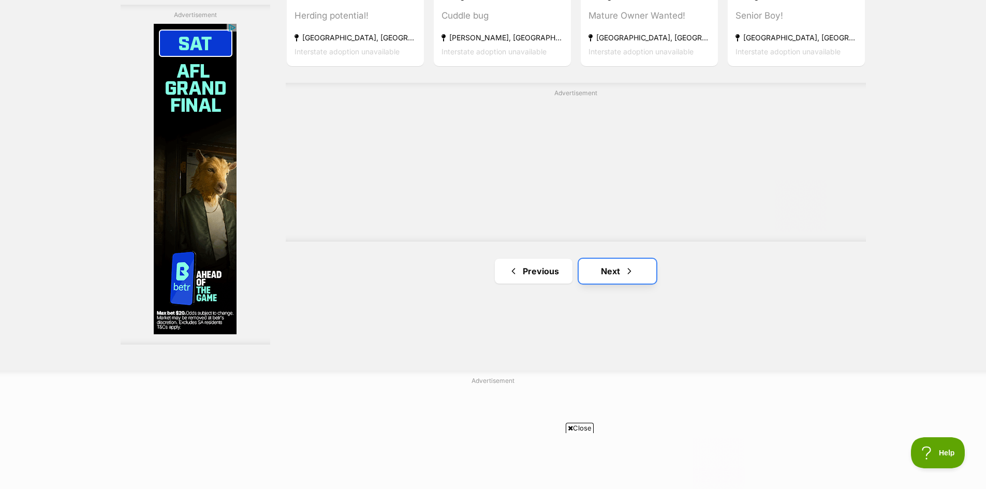
click at [607, 274] on link "Next" at bounding box center [617, 271] width 78 height 25
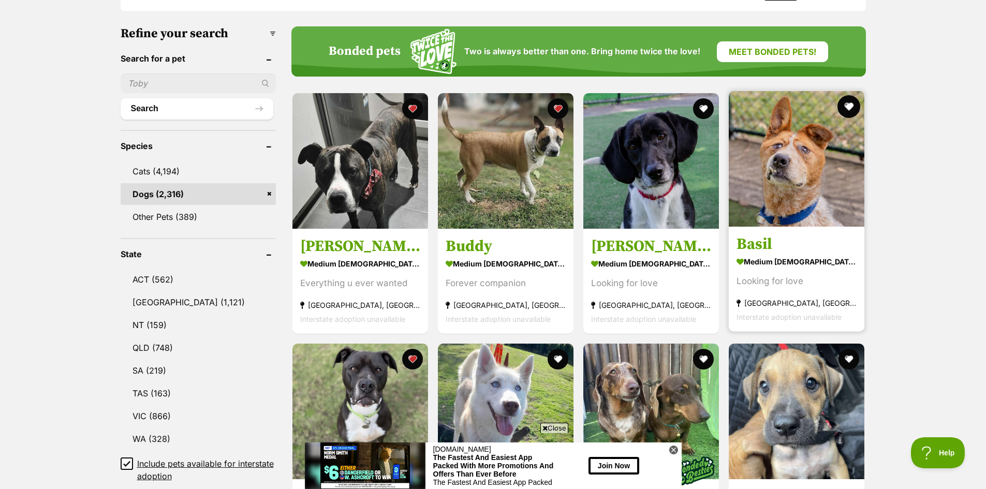
click at [846, 103] on button "favourite" at bounding box center [849, 106] width 23 height 23
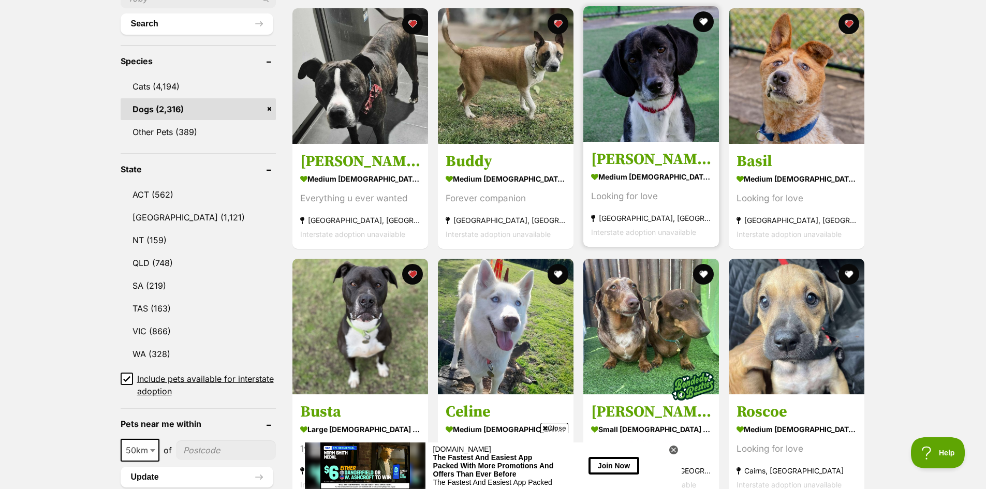
scroll to position [517, 0]
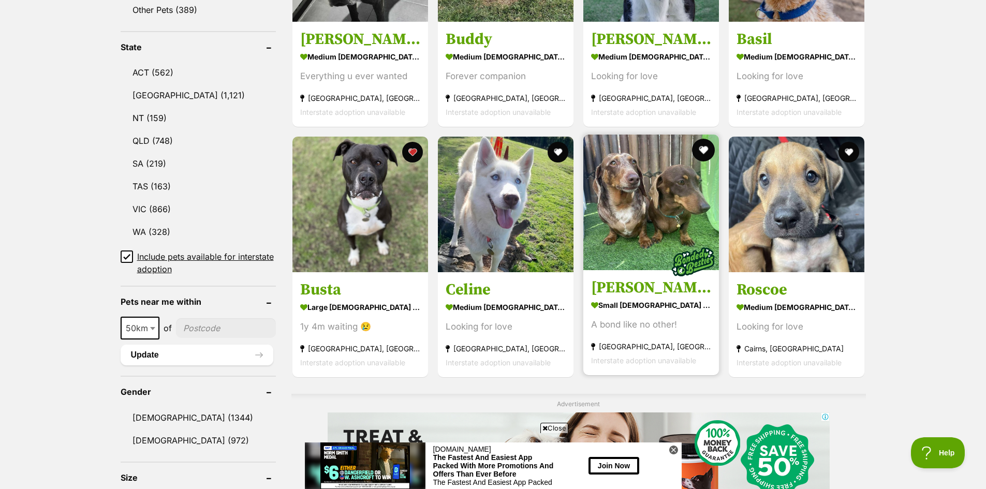
click at [702, 148] on button "favourite" at bounding box center [703, 150] width 23 height 23
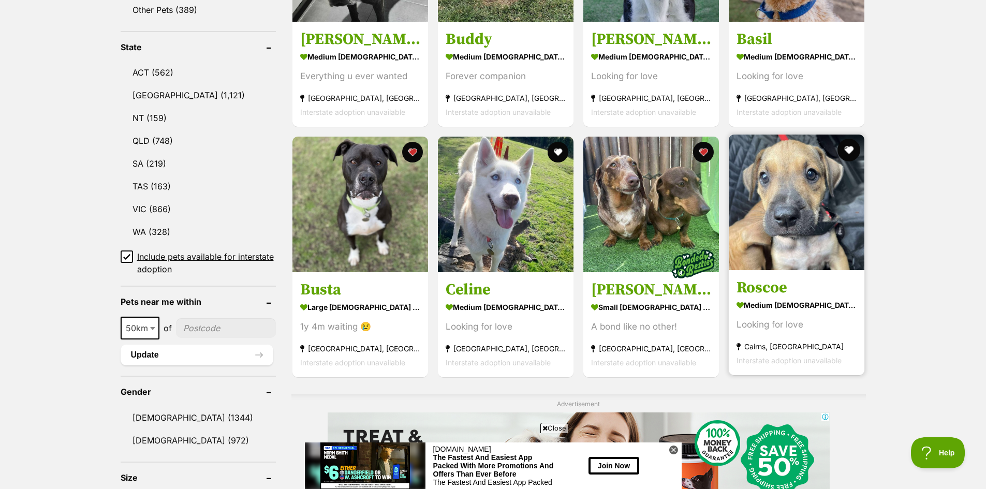
click at [853, 148] on button "favourite" at bounding box center [849, 150] width 23 height 23
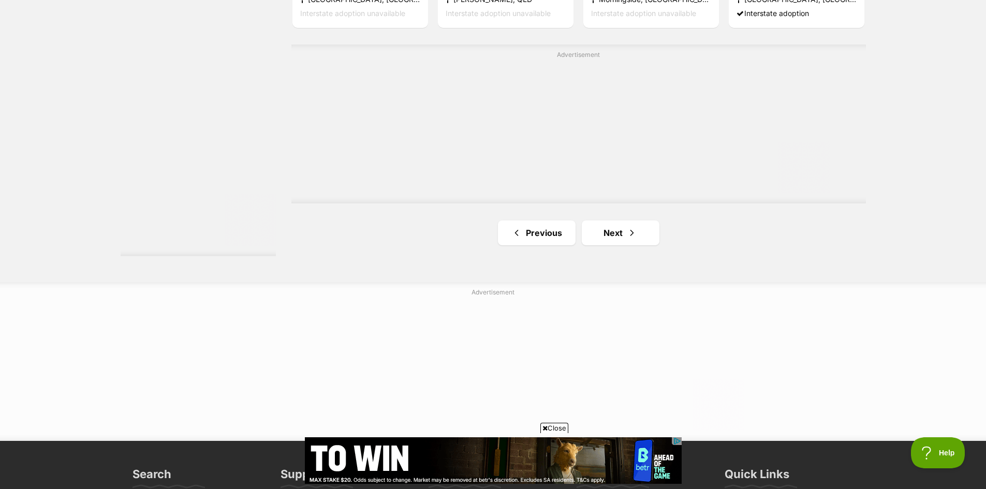
scroll to position [1914, 0]
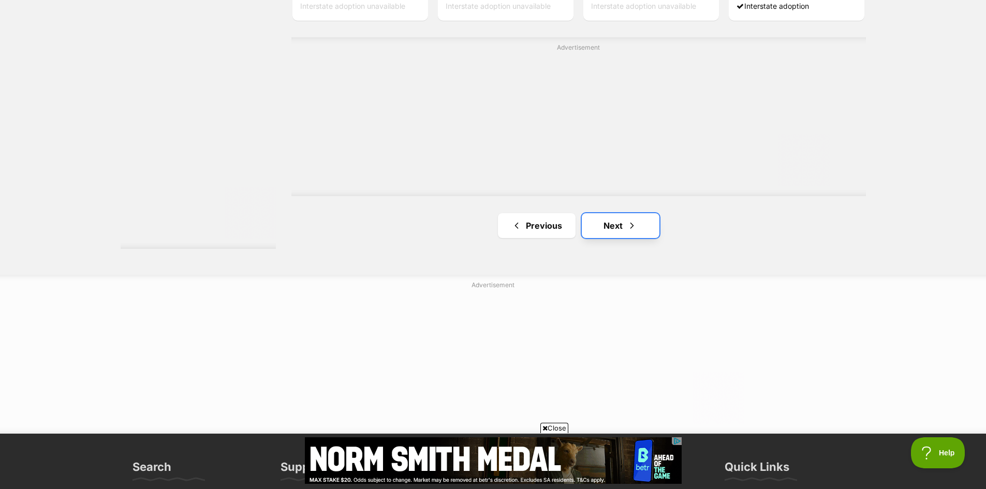
click at [614, 221] on link "Next" at bounding box center [621, 225] width 78 height 25
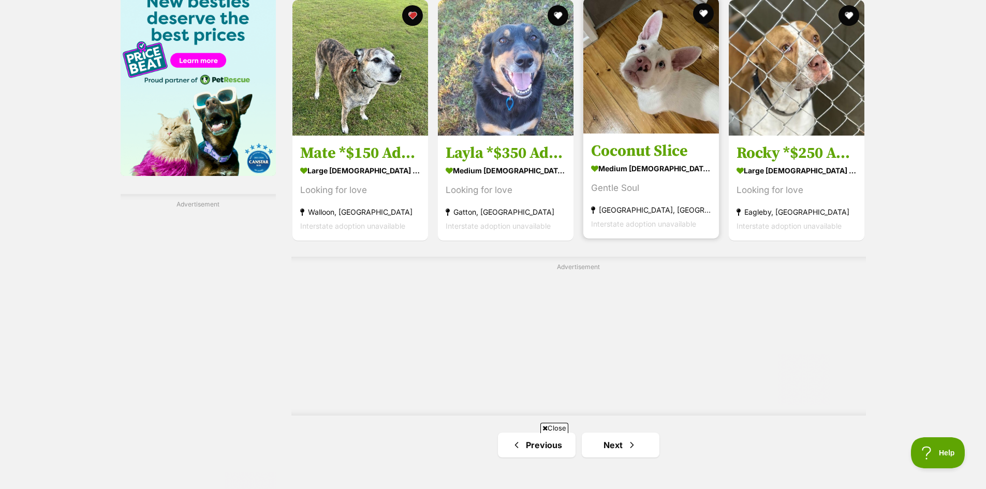
scroll to position [1707, 0]
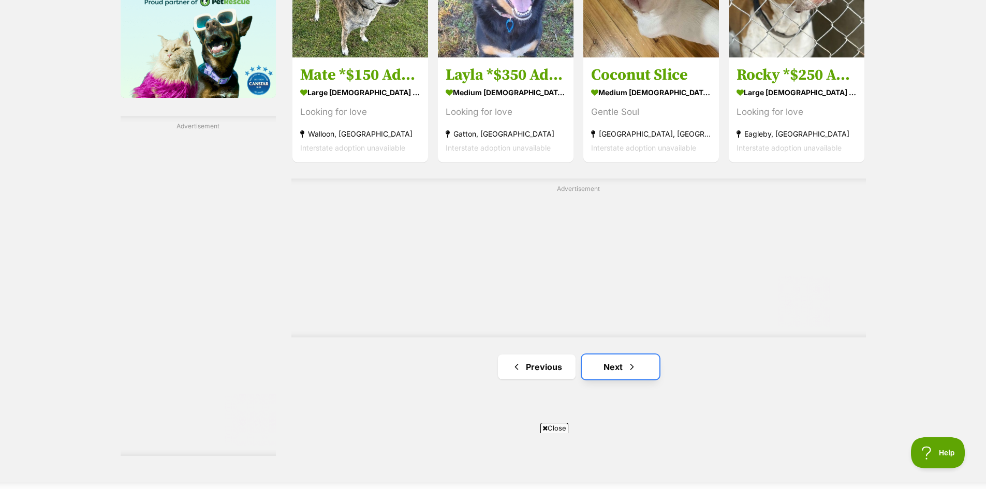
click at [613, 365] on link "Next" at bounding box center [621, 366] width 78 height 25
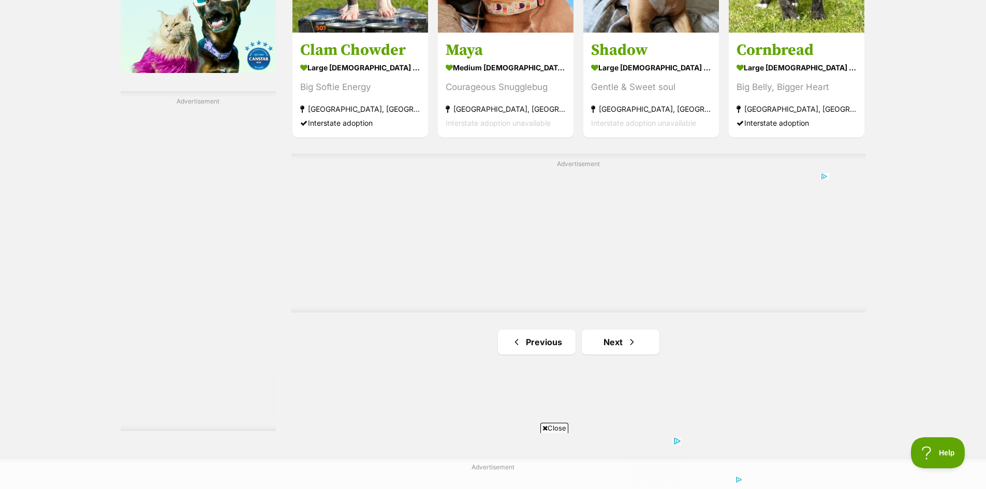
scroll to position [1759, 0]
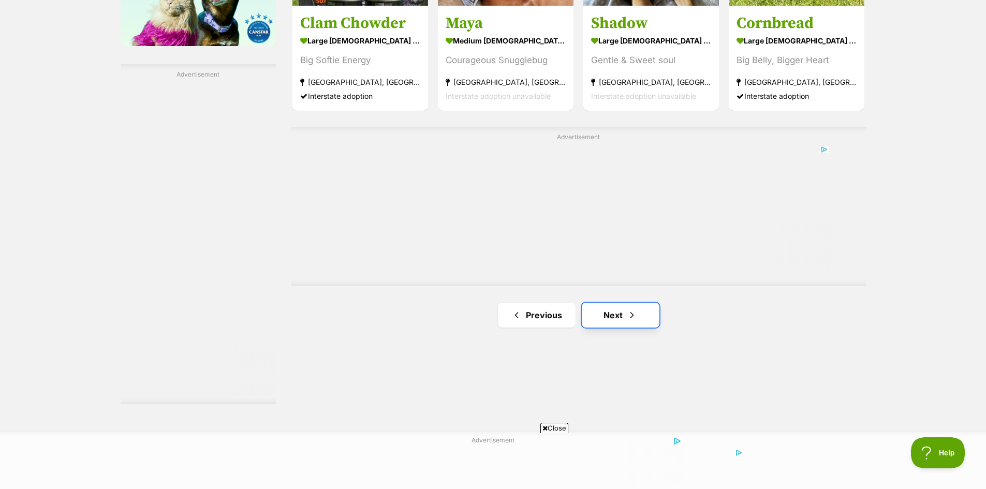
click at [608, 312] on link "Next" at bounding box center [621, 315] width 78 height 25
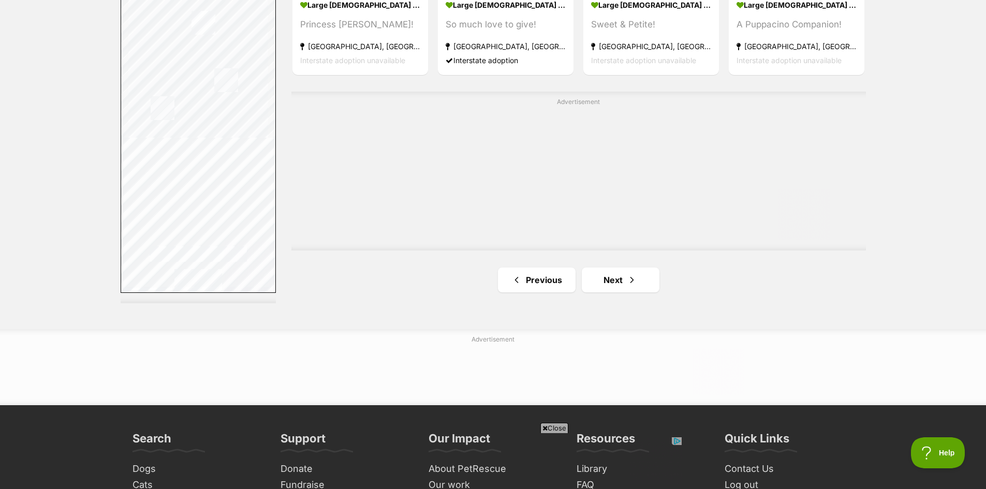
scroll to position [1863, 0]
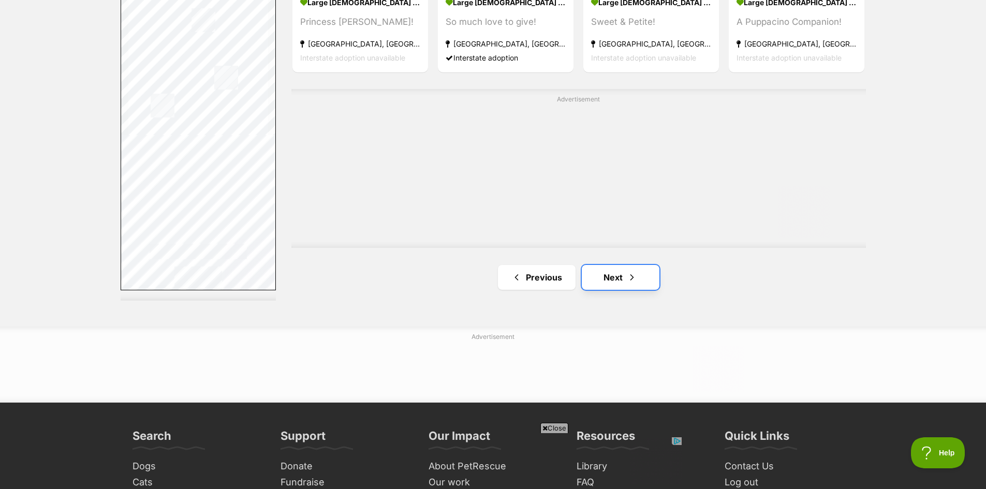
click at [614, 274] on link "Next" at bounding box center [621, 277] width 78 height 25
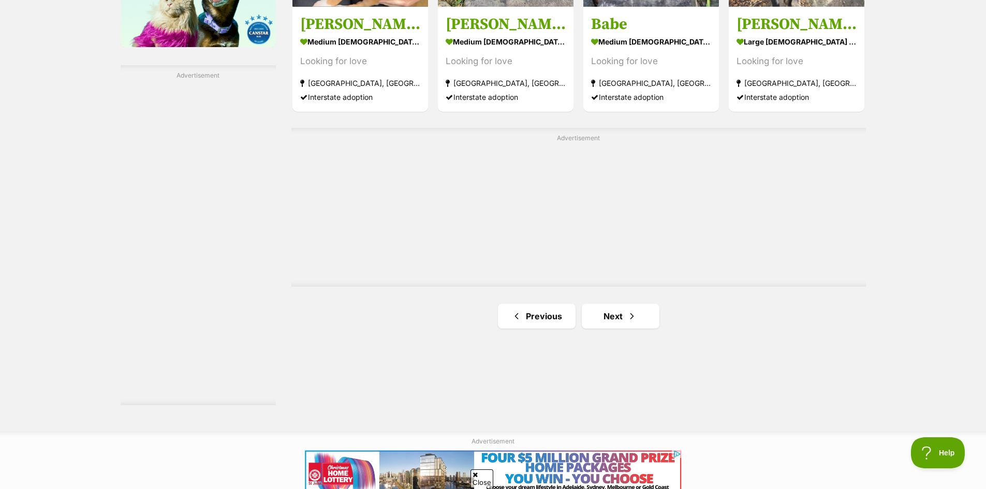
scroll to position [1759, 0]
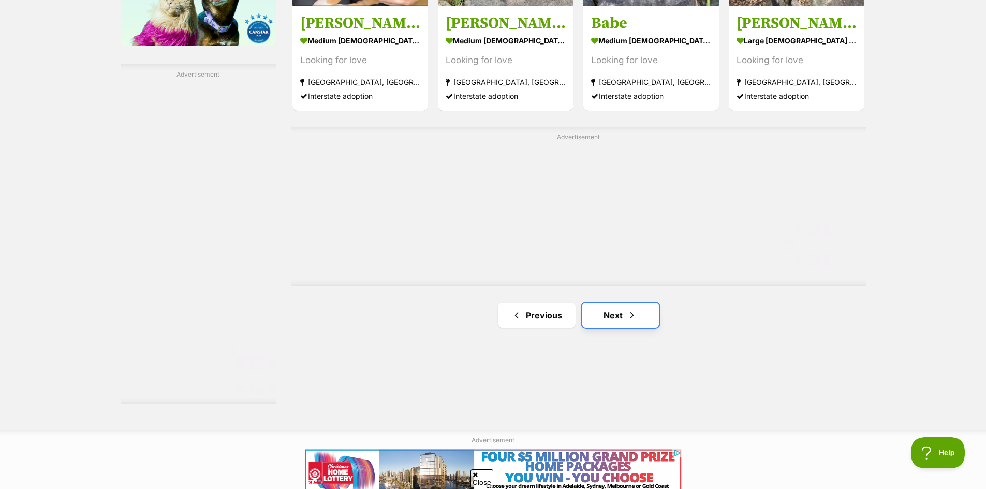
click at [606, 319] on link "Next" at bounding box center [621, 315] width 78 height 25
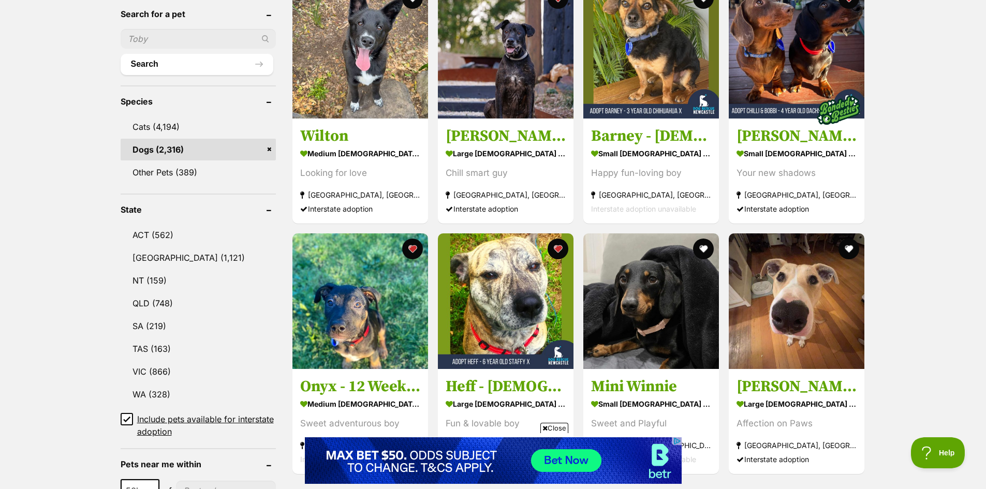
scroll to position [414, 0]
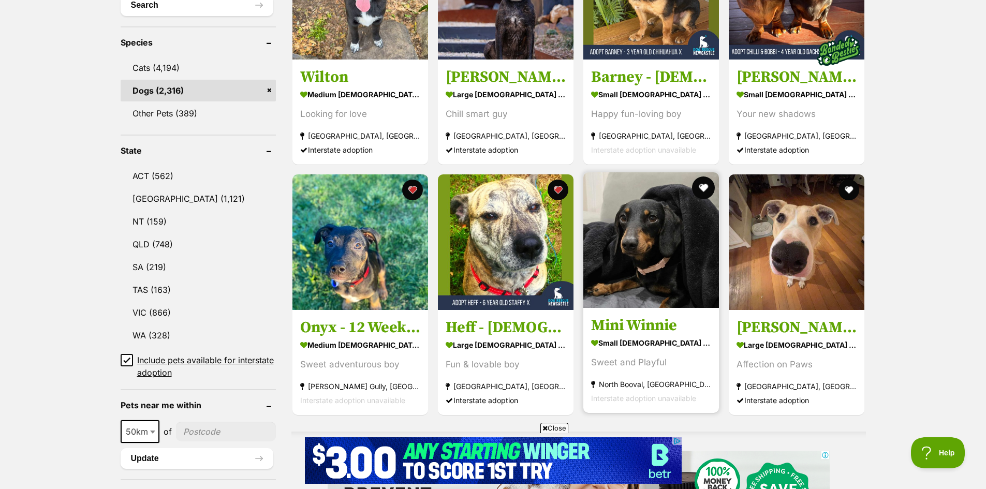
click at [709, 183] on button "favourite" at bounding box center [703, 187] width 23 height 23
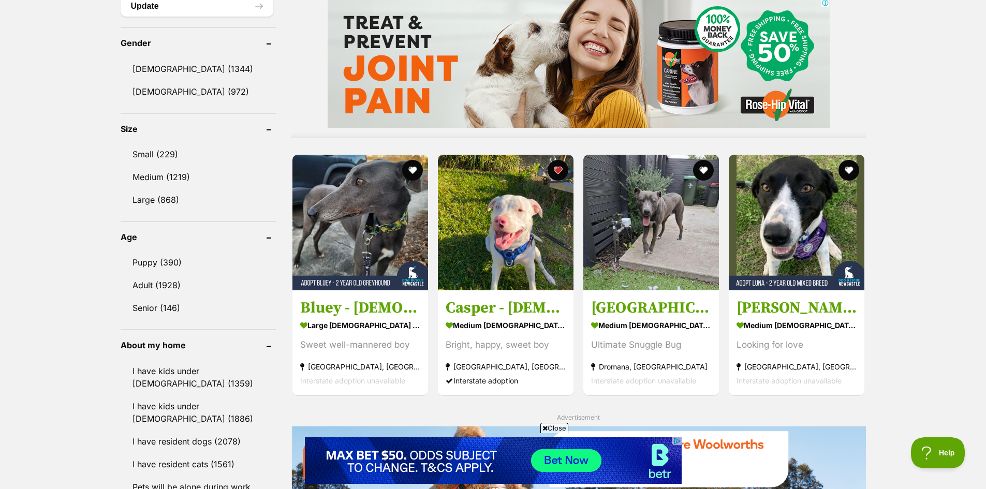
scroll to position [880, 0]
